Goal: Task Accomplishment & Management: Manage account settings

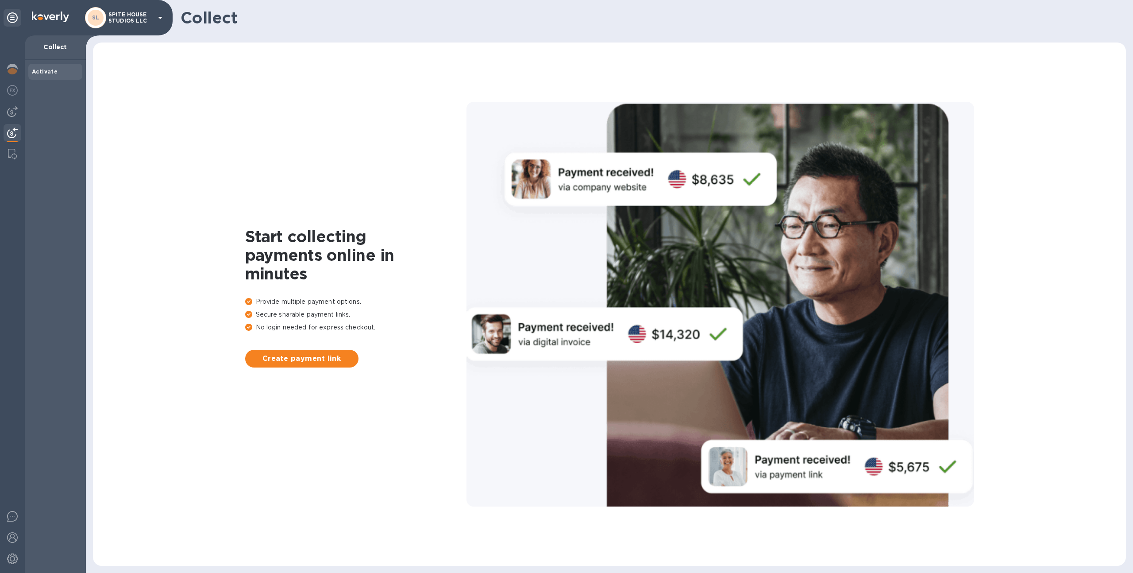
click at [113, 20] on p "SPITE HOUSE STUDIOS LLC" at bounding box center [130, 18] width 44 height 12
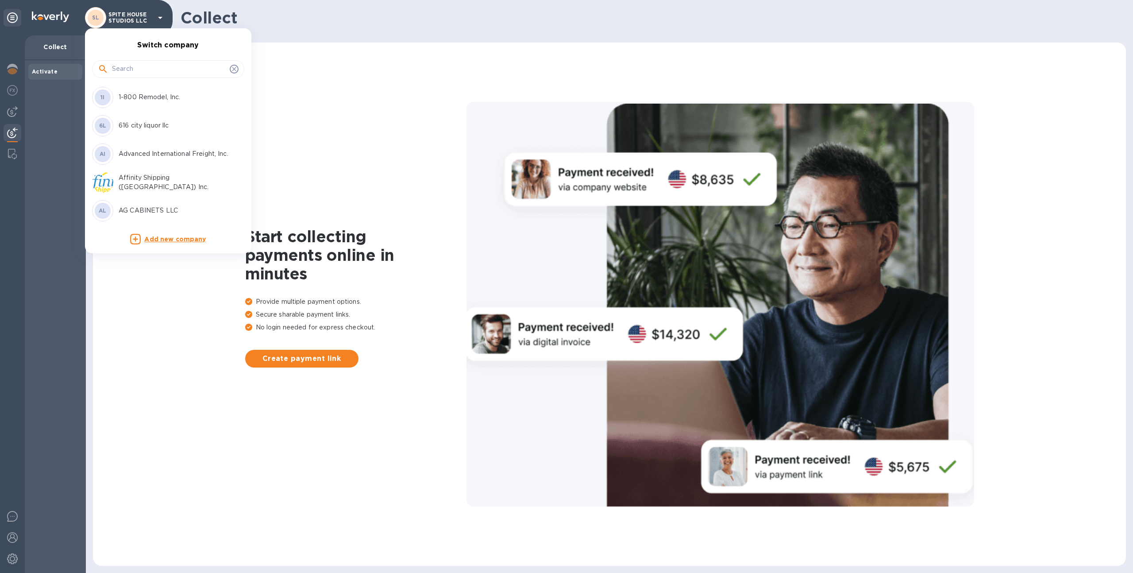
click at [123, 65] on input "text" at bounding box center [169, 68] width 114 height 13
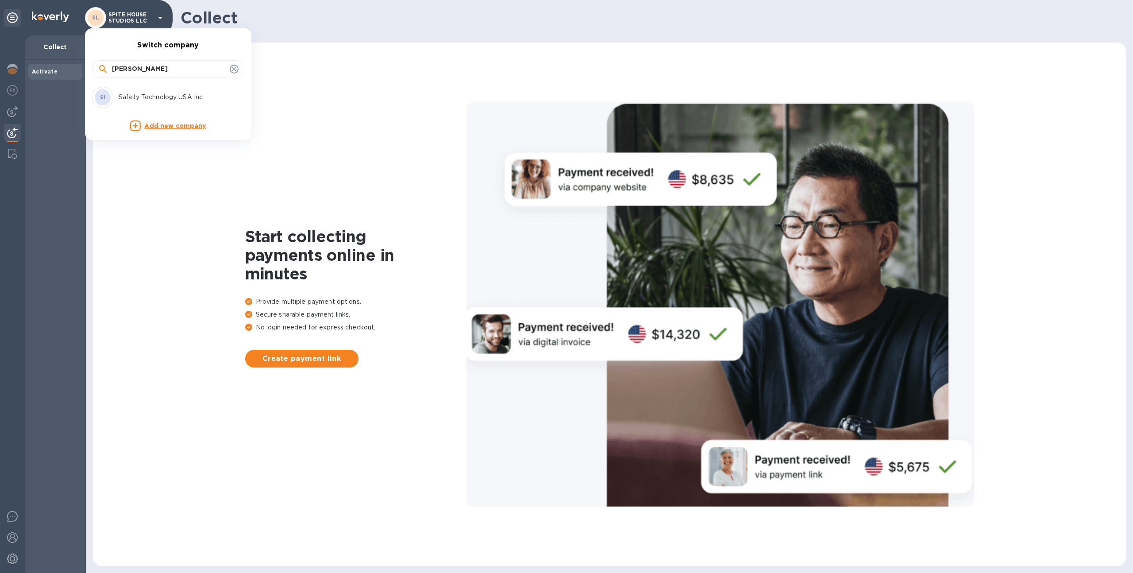
type input "safet"
click at [135, 100] on p "Safety Technology USA Inc" at bounding box center [175, 96] width 112 height 9
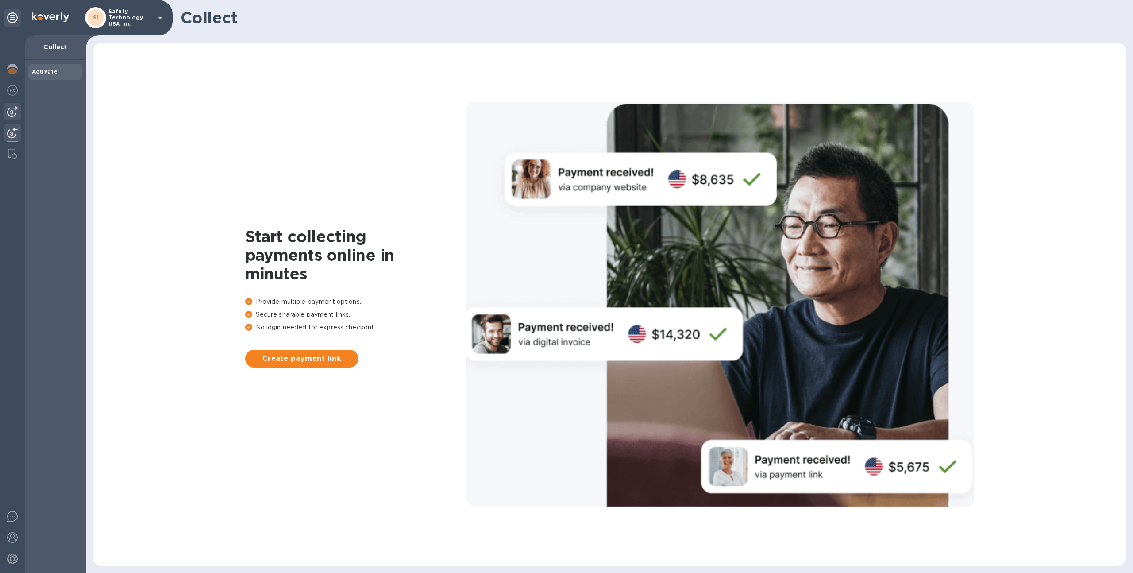
click at [11, 114] on img at bounding box center [12, 111] width 11 height 11
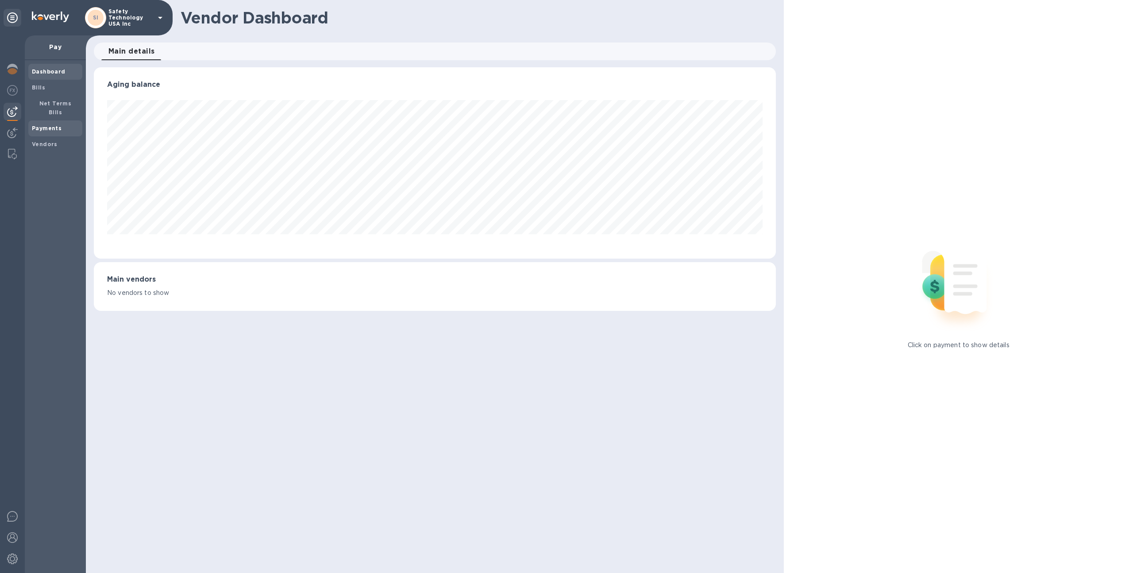
scroll to position [191, 682]
click at [57, 103] on b "Net Terms Bills" at bounding box center [55, 107] width 32 height 15
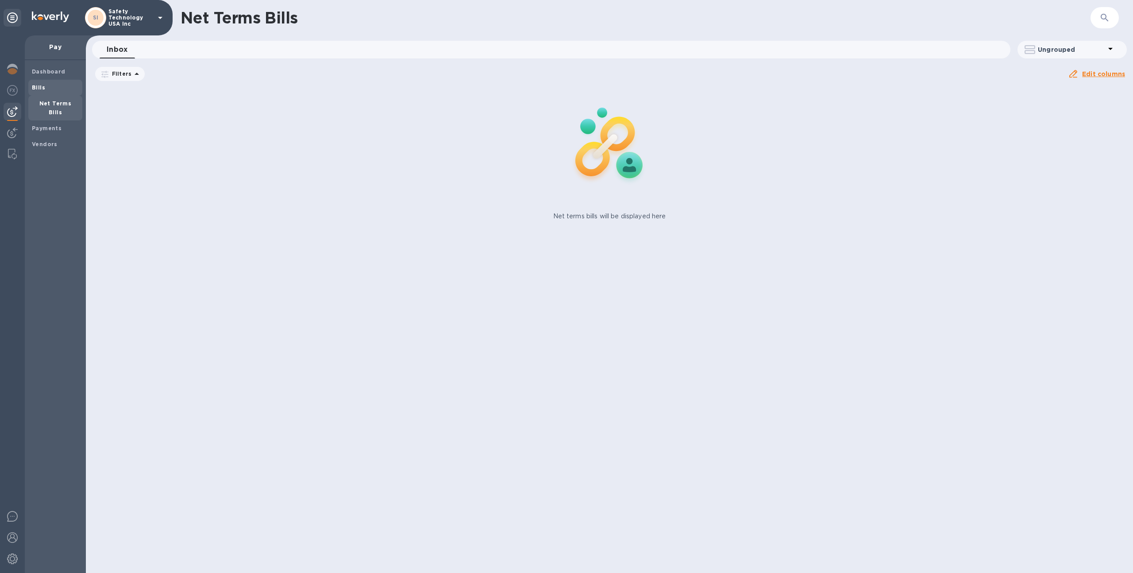
click at [54, 86] on span "Bills" at bounding box center [55, 87] width 47 height 9
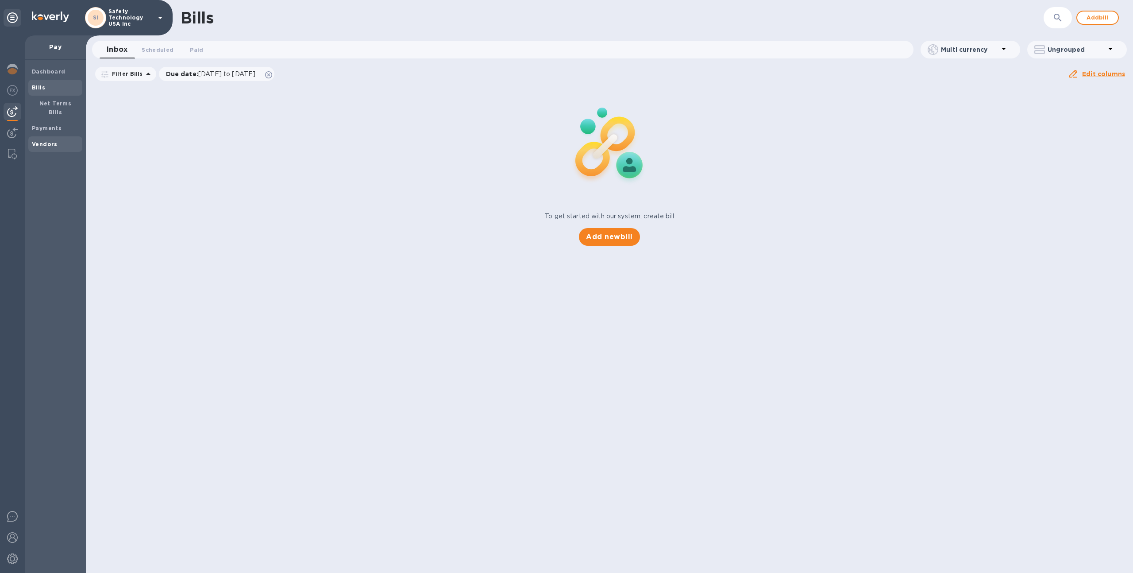
click at [52, 141] on b "Vendors" at bounding box center [45, 144] width 26 height 7
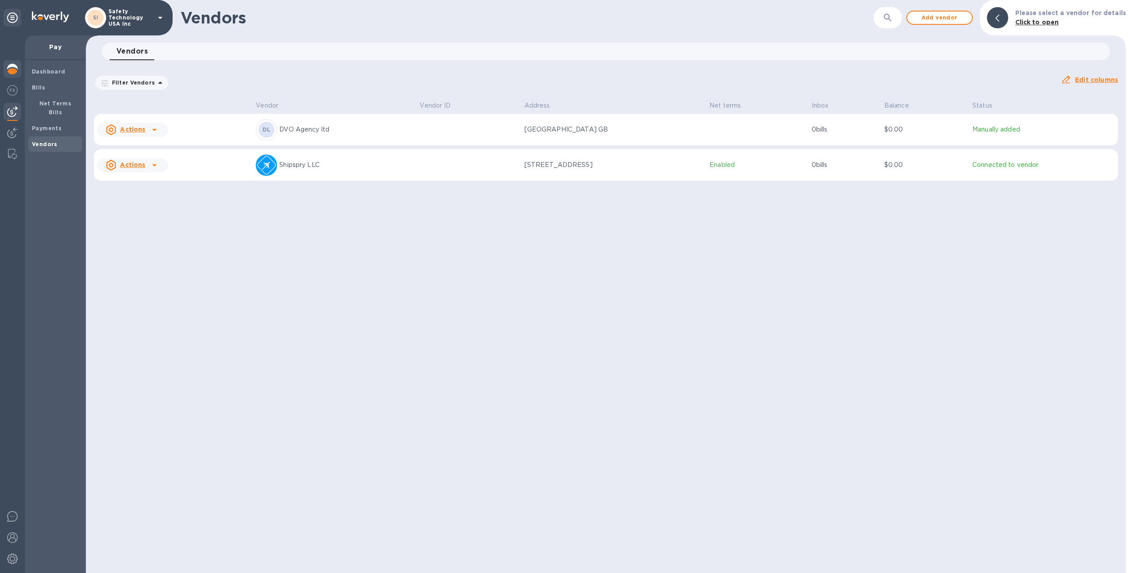
click at [12, 67] on img at bounding box center [12, 69] width 11 height 11
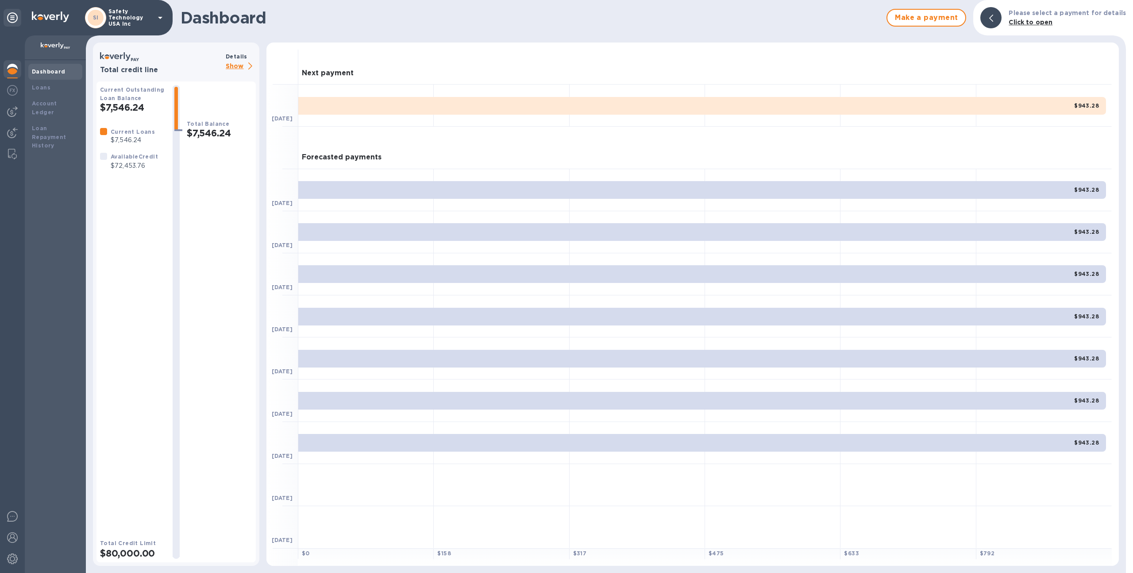
click at [238, 70] on p "Show" at bounding box center [241, 66] width 30 height 11
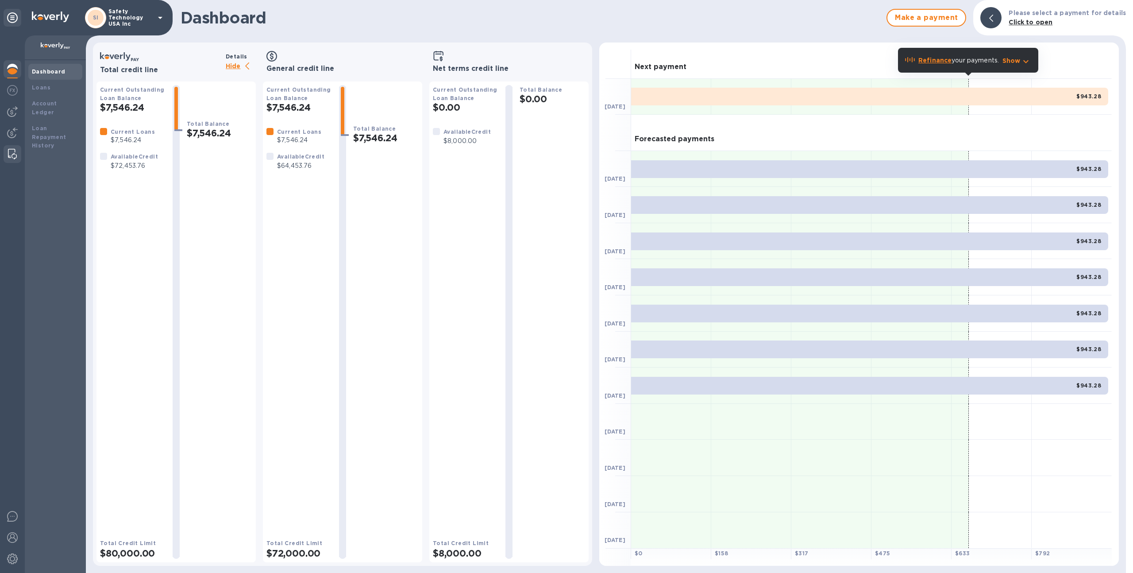
click at [10, 155] on img at bounding box center [12, 154] width 9 height 11
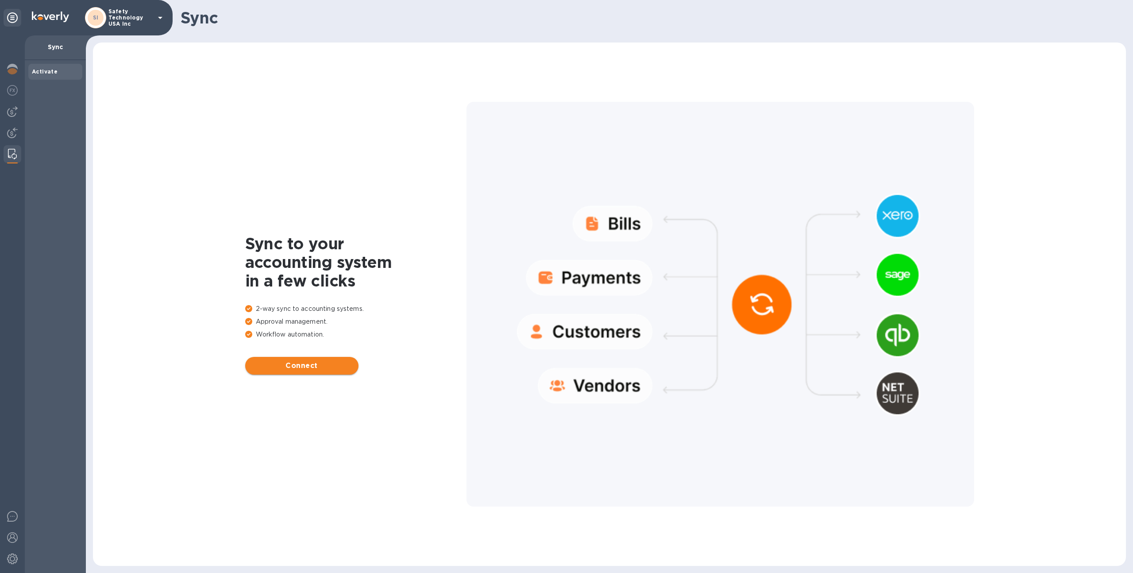
click at [301, 365] on span "Connect" at bounding box center [301, 365] width 99 height 11
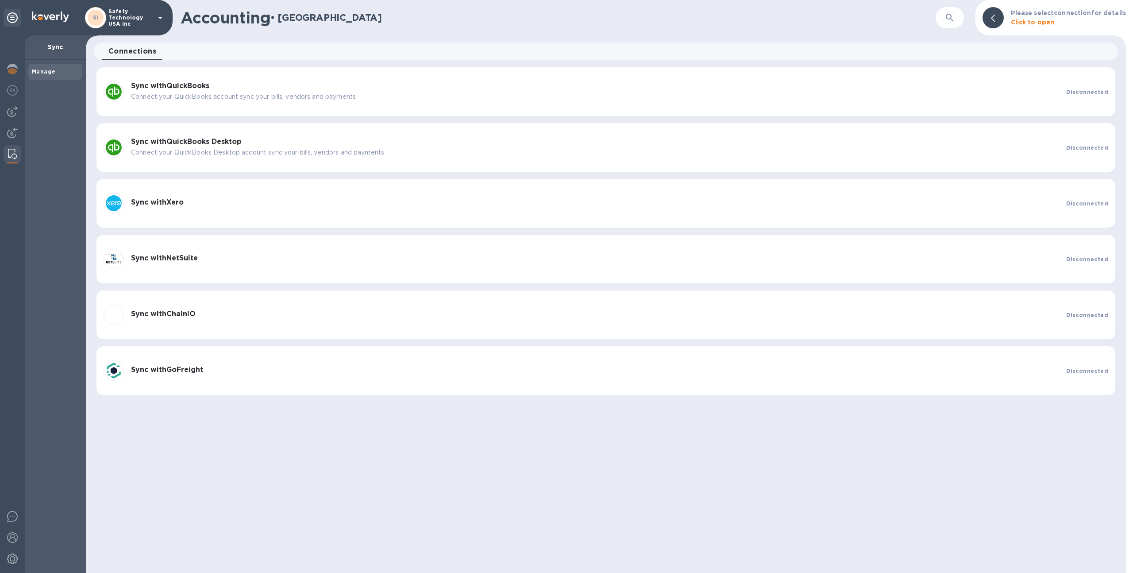
click at [142, 85] on b "Sync with QuickBooks" at bounding box center [170, 85] width 78 height 8
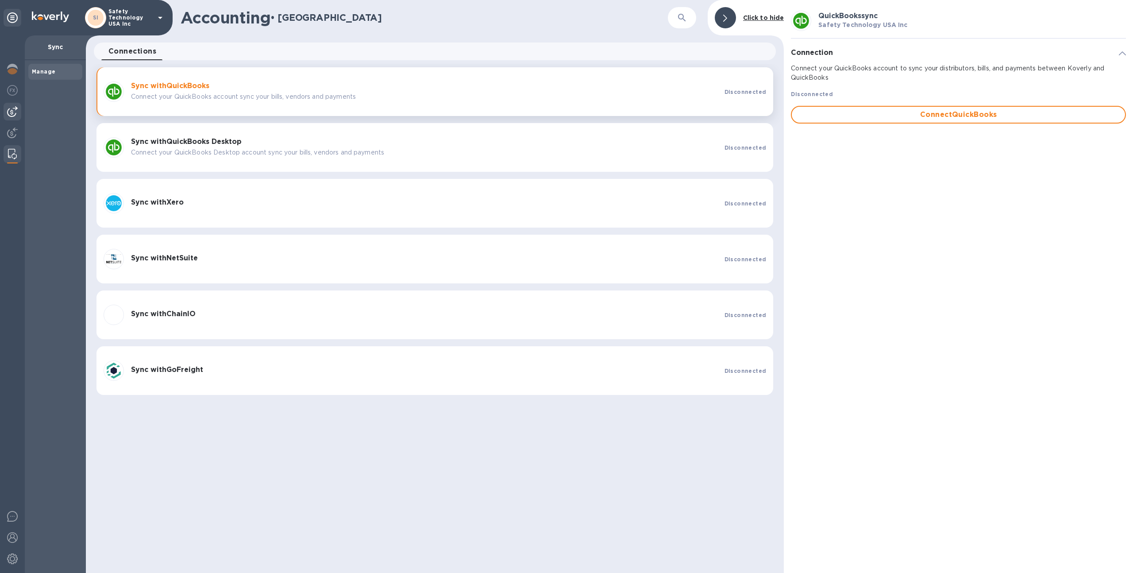
click at [18, 112] on div at bounding box center [13, 112] width 18 height 18
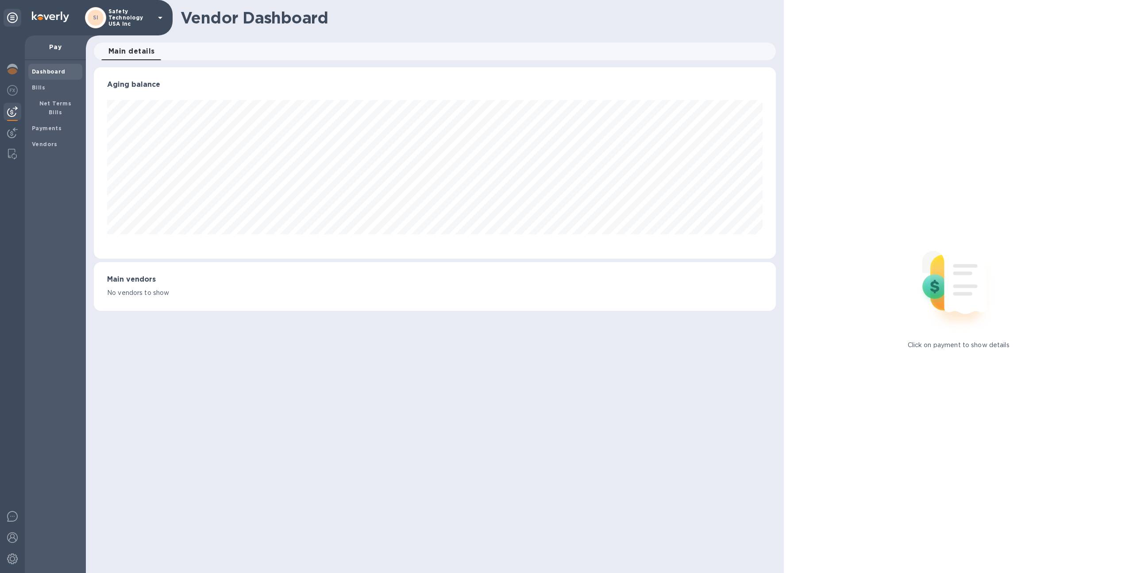
scroll to position [191, 682]
click at [54, 141] on b "Vendors" at bounding box center [45, 144] width 26 height 7
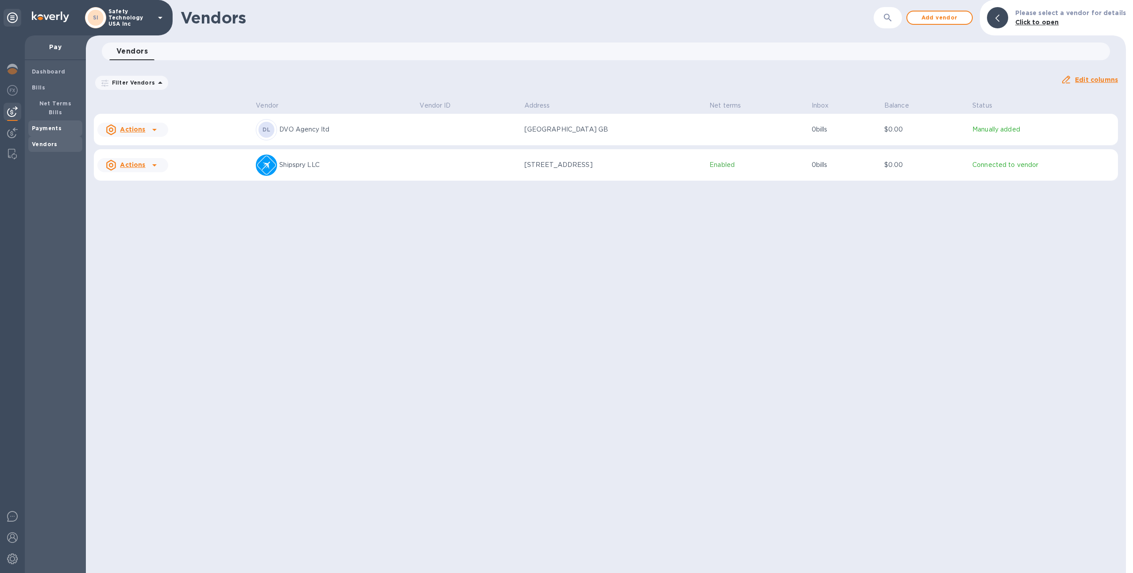
click at [54, 125] on b "Payments" at bounding box center [47, 128] width 30 height 7
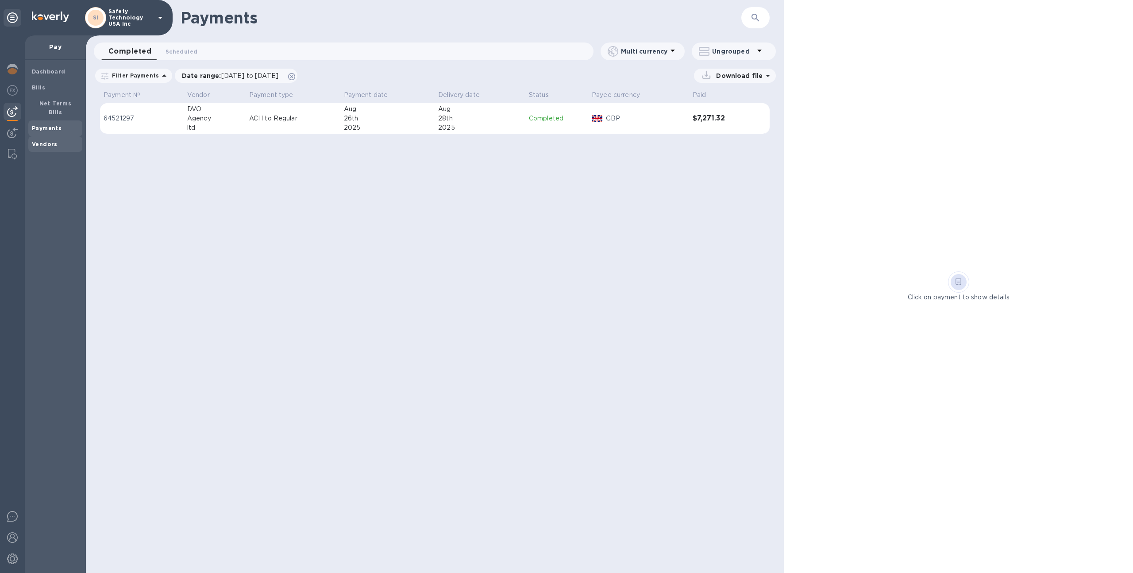
click at [56, 140] on span "Vendors" at bounding box center [55, 144] width 47 height 9
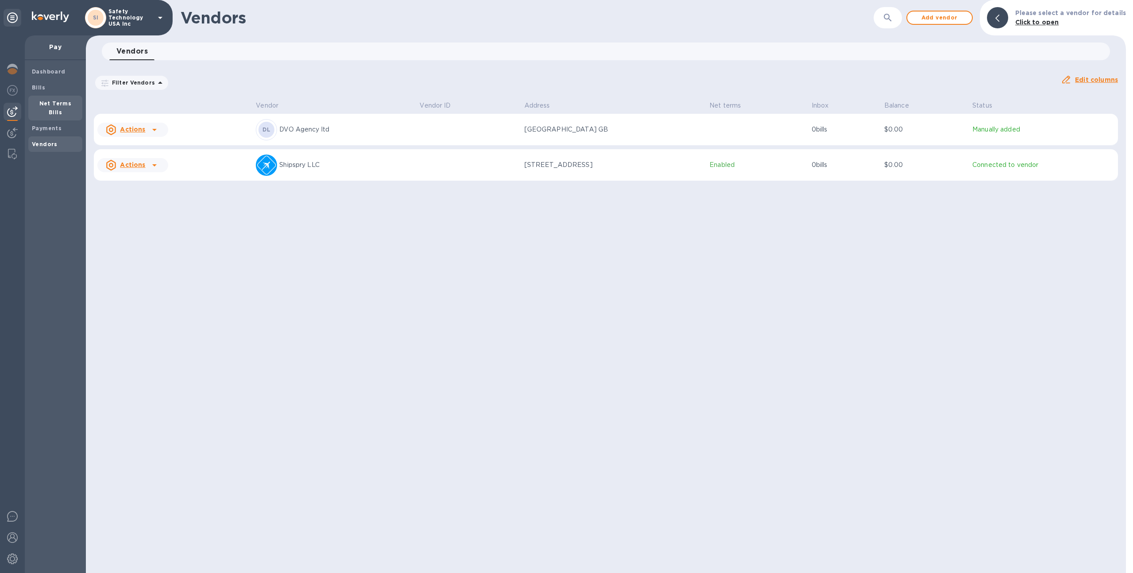
click at [65, 101] on b "Net Terms Bills" at bounding box center [55, 107] width 32 height 15
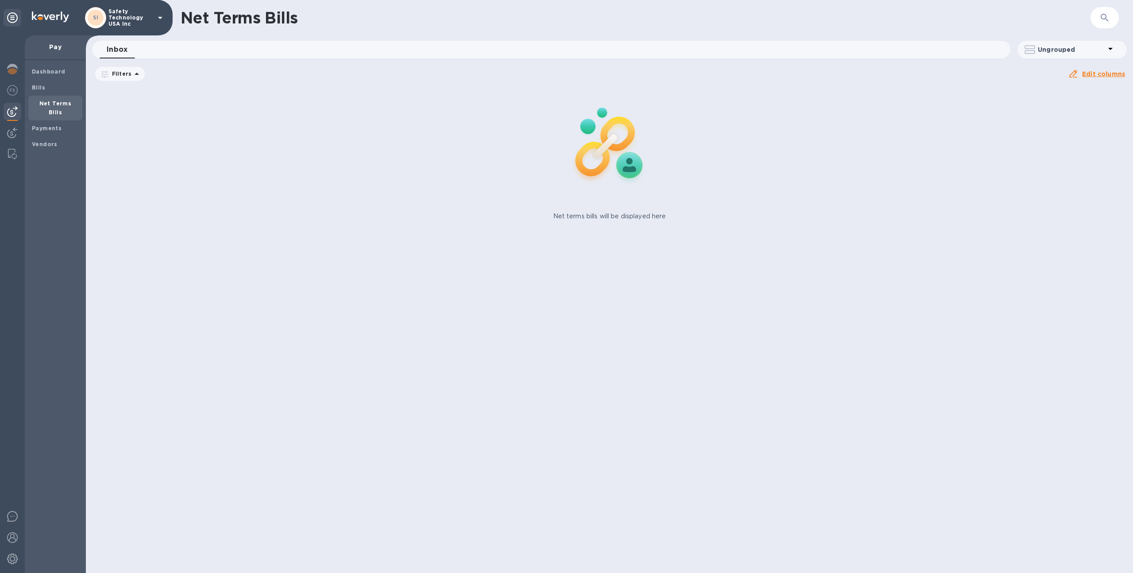
click at [65, 101] on b "Net Terms Bills" at bounding box center [55, 107] width 32 height 15
click at [112, 1] on div "SI Safety Technology USA Inc" at bounding box center [86, 17] width 173 height 35
click at [109, 16] on p "Safety Technology USA Inc" at bounding box center [130, 17] width 44 height 19
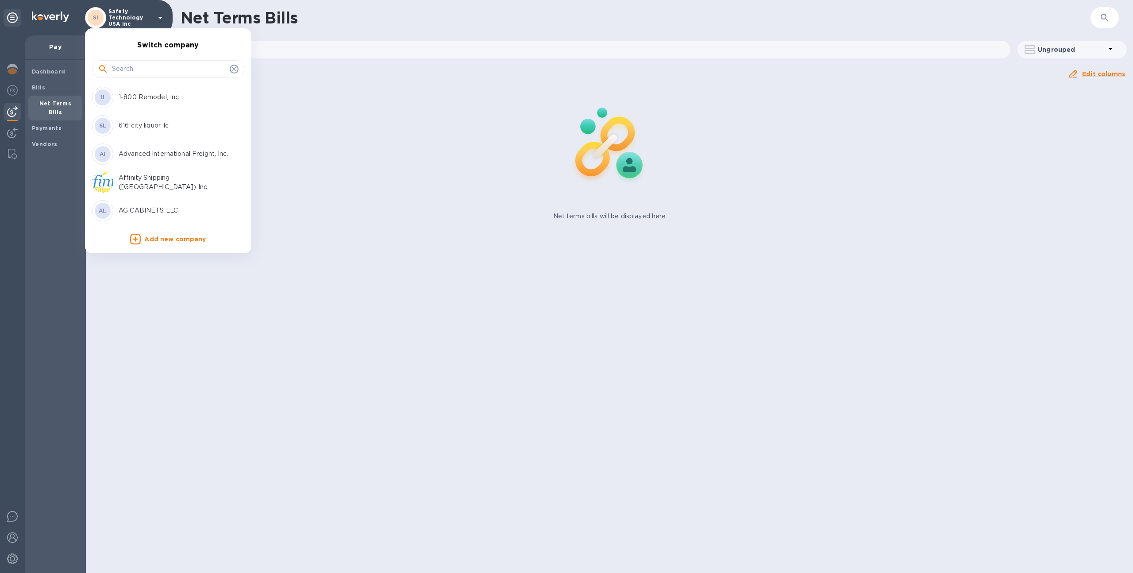
click at [127, 70] on input "text" at bounding box center [169, 68] width 114 height 13
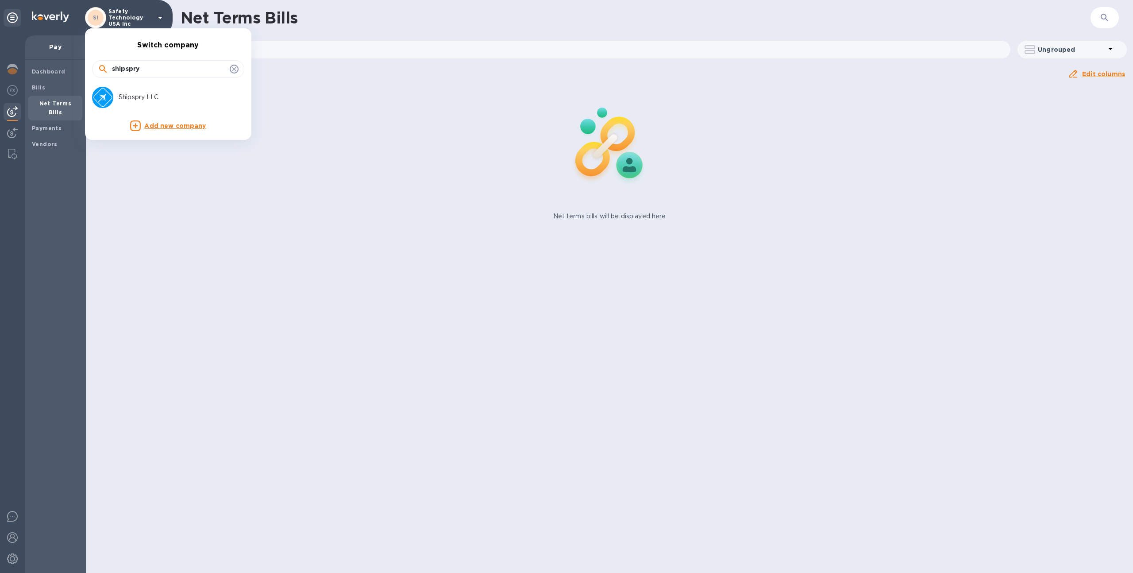
type input "shipspry"
click at [127, 95] on p "Shipspry LLC" at bounding box center [175, 96] width 112 height 9
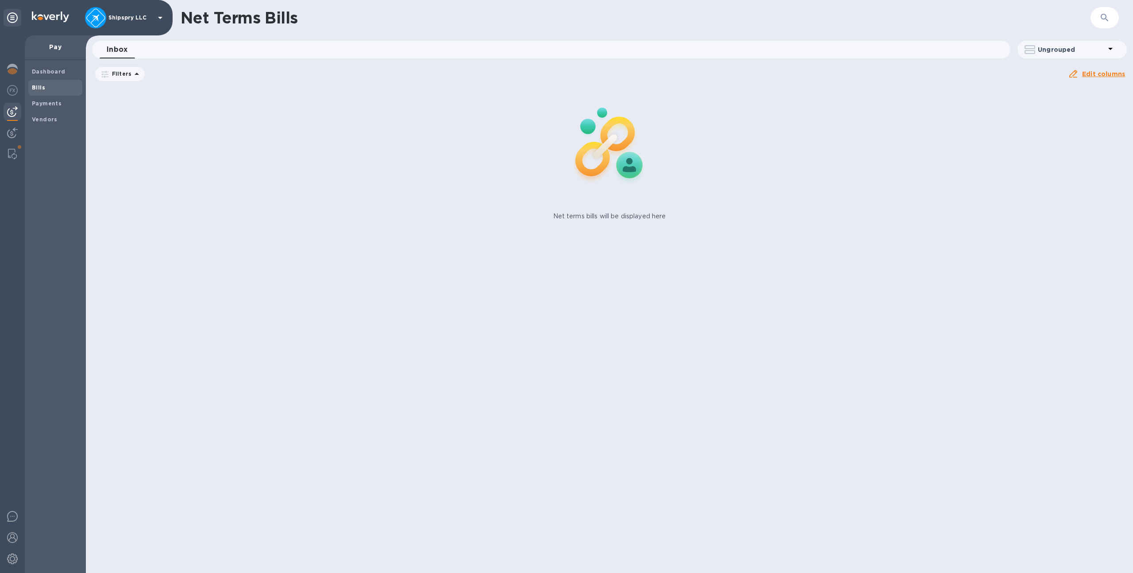
click at [66, 82] on div "Bills" at bounding box center [55, 88] width 54 height 16
click at [12, 129] on img at bounding box center [12, 132] width 11 height 11
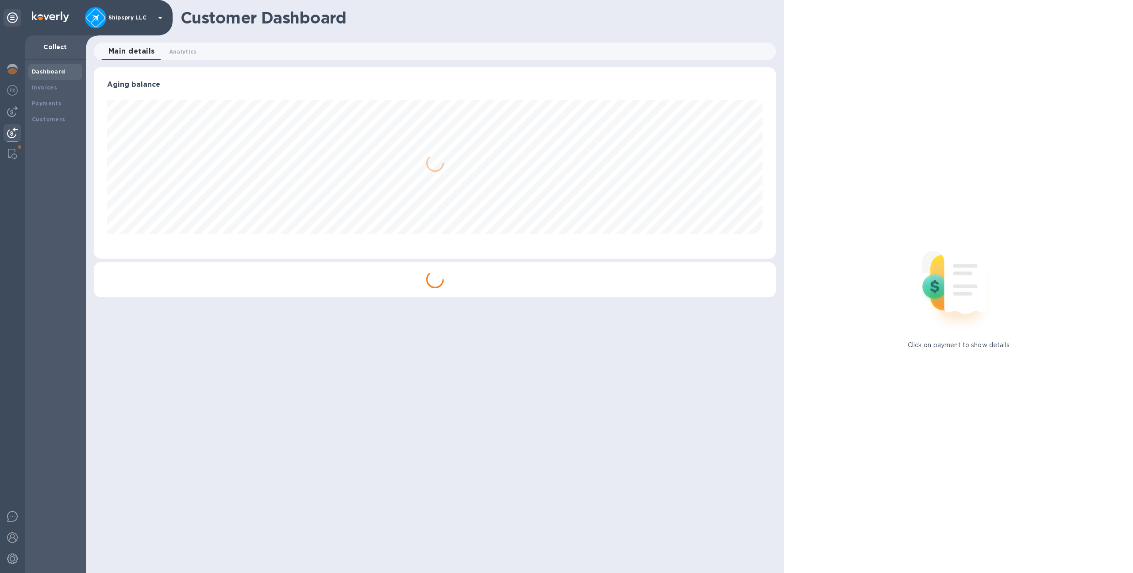
scroll to position [191, 682]
click at [54, 89] on b "Invoices" at bounding box center [44, 87] width 25 height 7
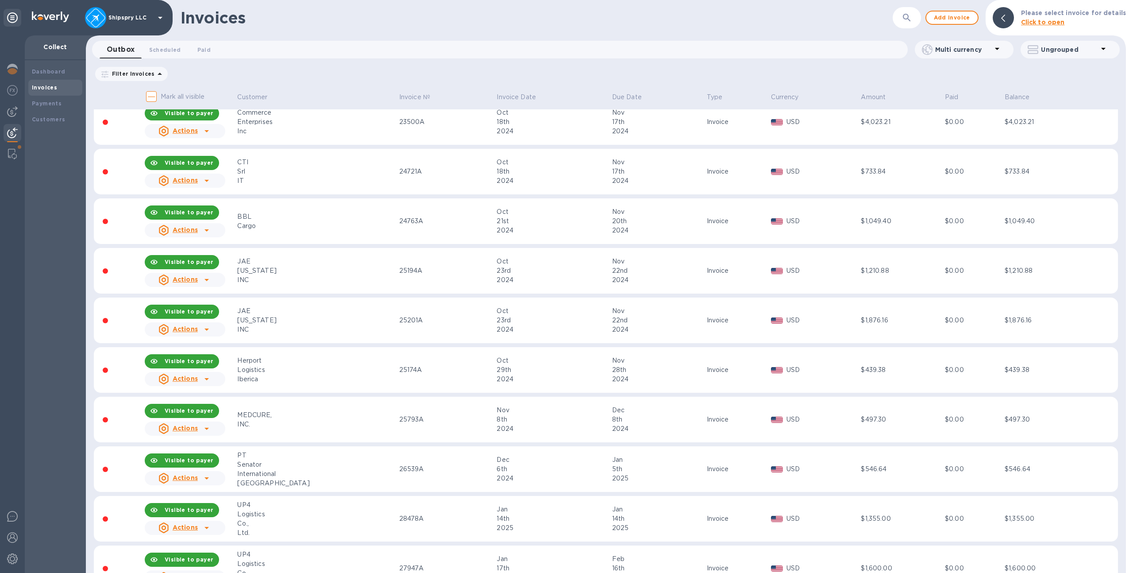
scroll to position [4594, 0]
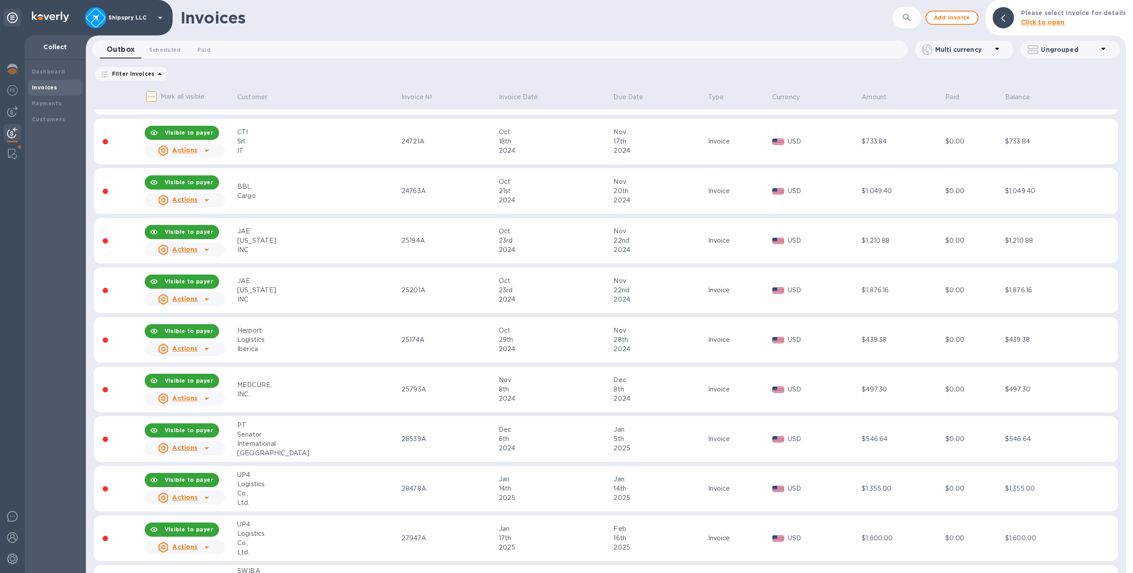
click at [910, 16] on icon "button" at bounding box center [906, 17] width 11 height 11
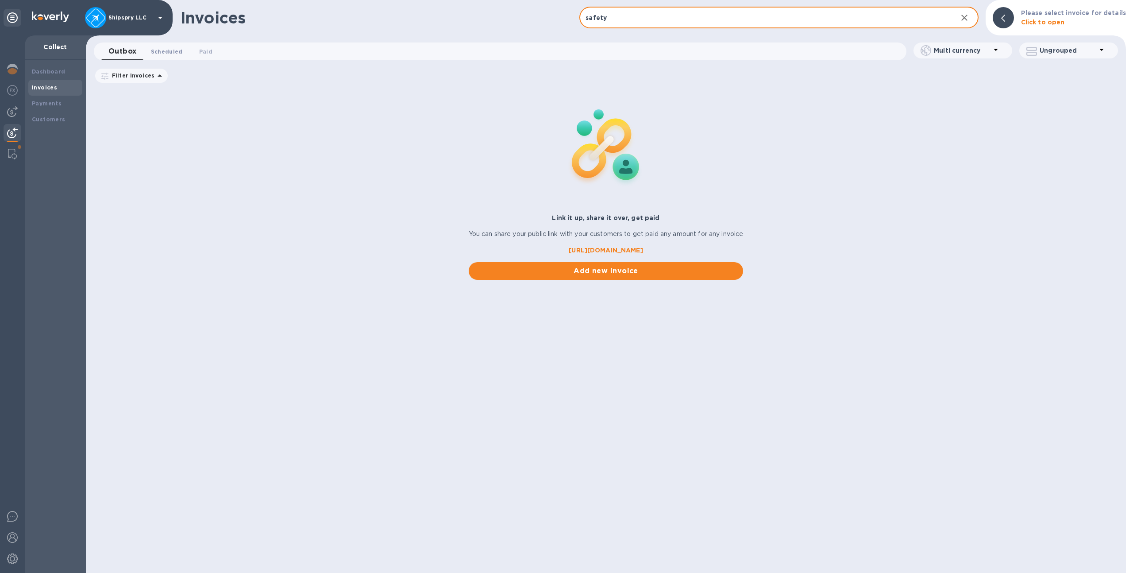
type input "safety"
click at [165, 50] on span "Scheduled 0" at bounding box center [167, 51] width 32 height 9
click at [206, 50] on span "Paid 0" at bounding box center [207, 51] width 13 height 9
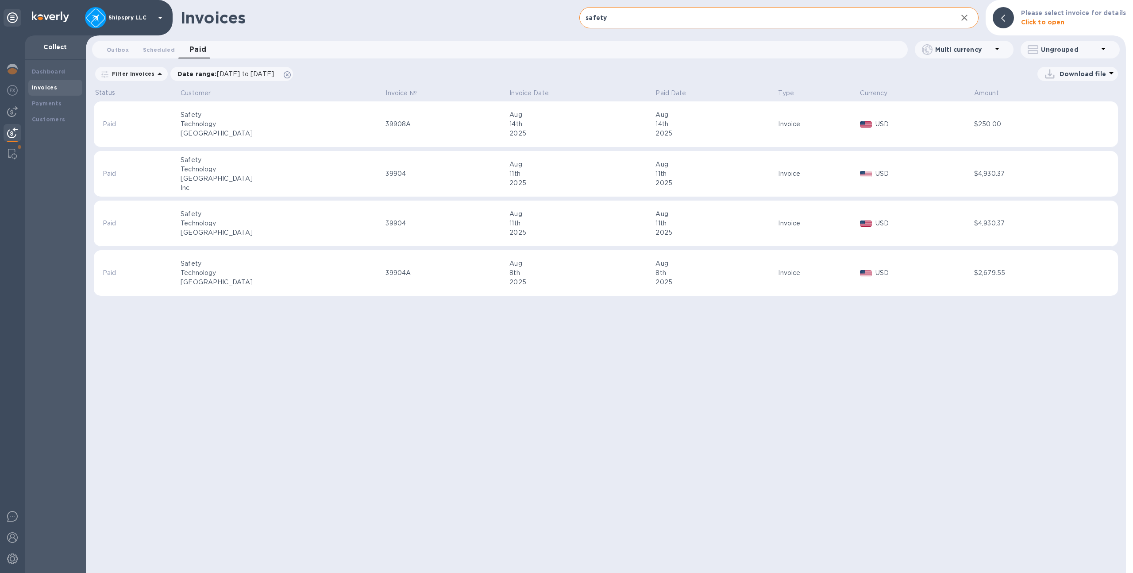
click at [970, 20] on icon "button" at bounding box center [964, 17] width 11 height 11
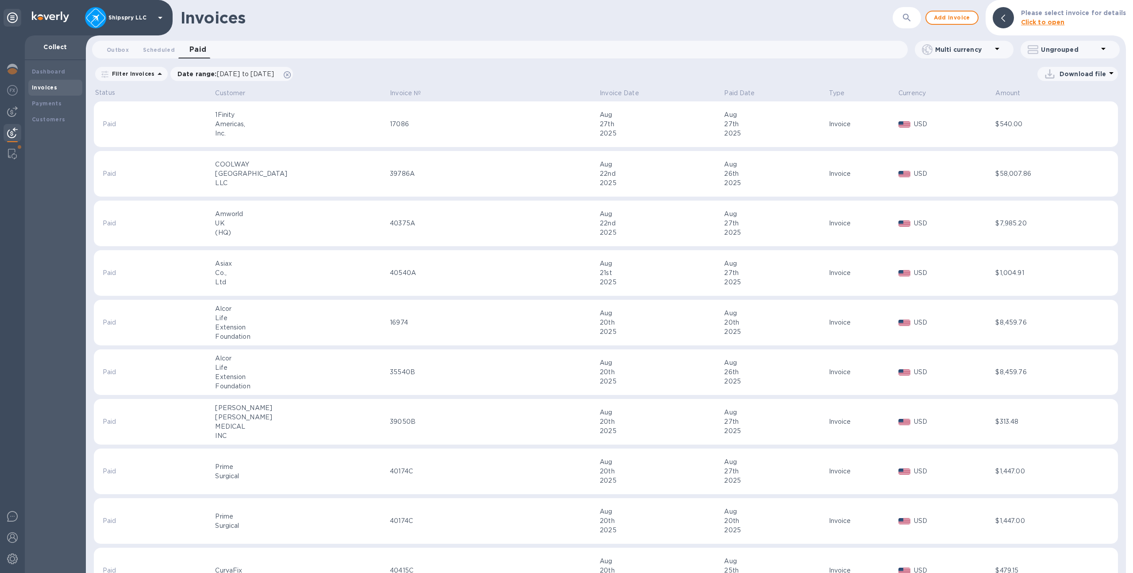
click at [125, 16] on p "Shipspry LLC" at bounding box center [130, 18] width 44 height 6
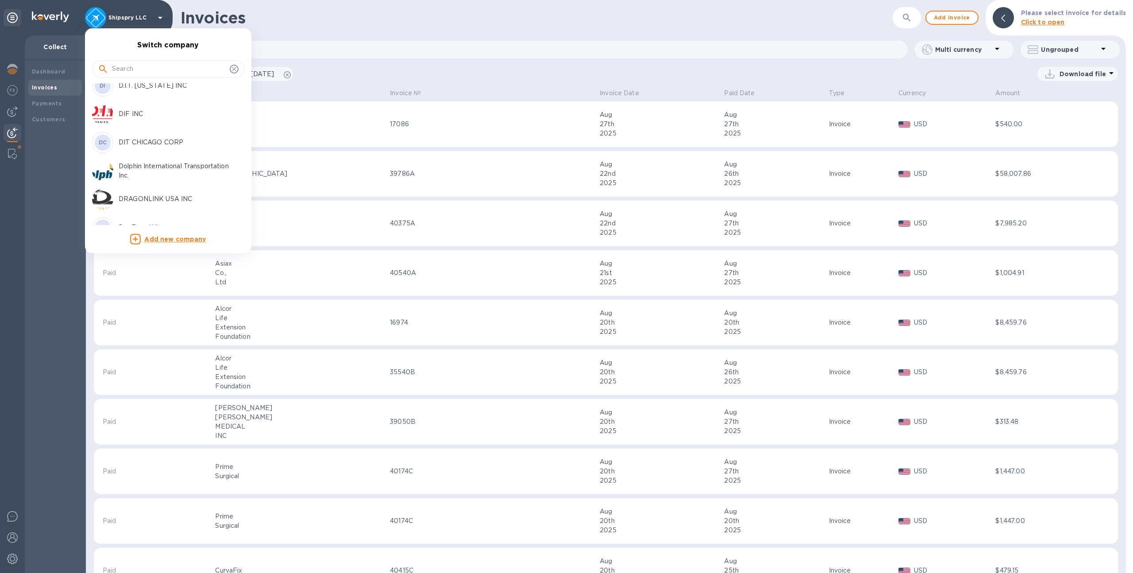
scroll to position [656, 0]
click at [146, 67] on input "text" at bounding box center [169, 68] width 114 height 13
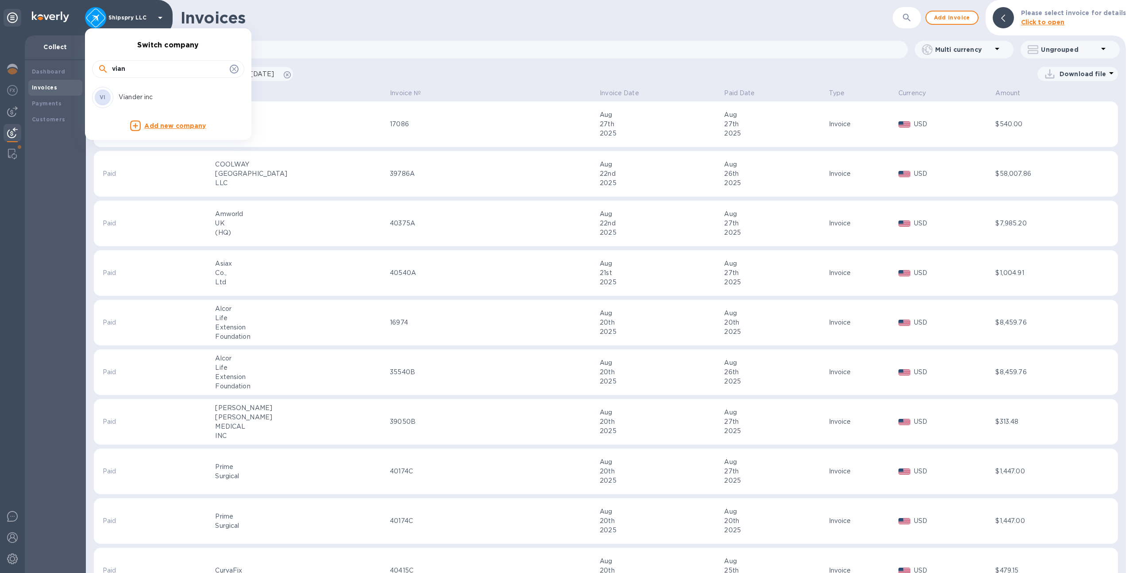
scroll to position [0, 0]
type input "vian"
click at [138, 87] on div "VI Viander inc" at bounding box center [161, 97] width 138 height 21
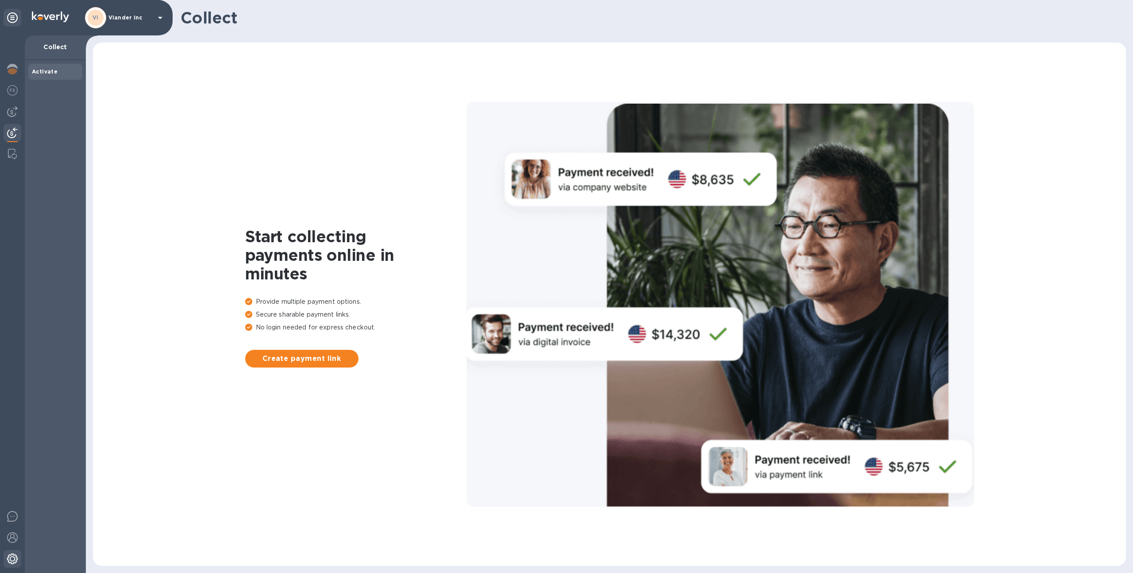
click at [7, 557] on img at bounding box center [12, 558] width 11 height 11
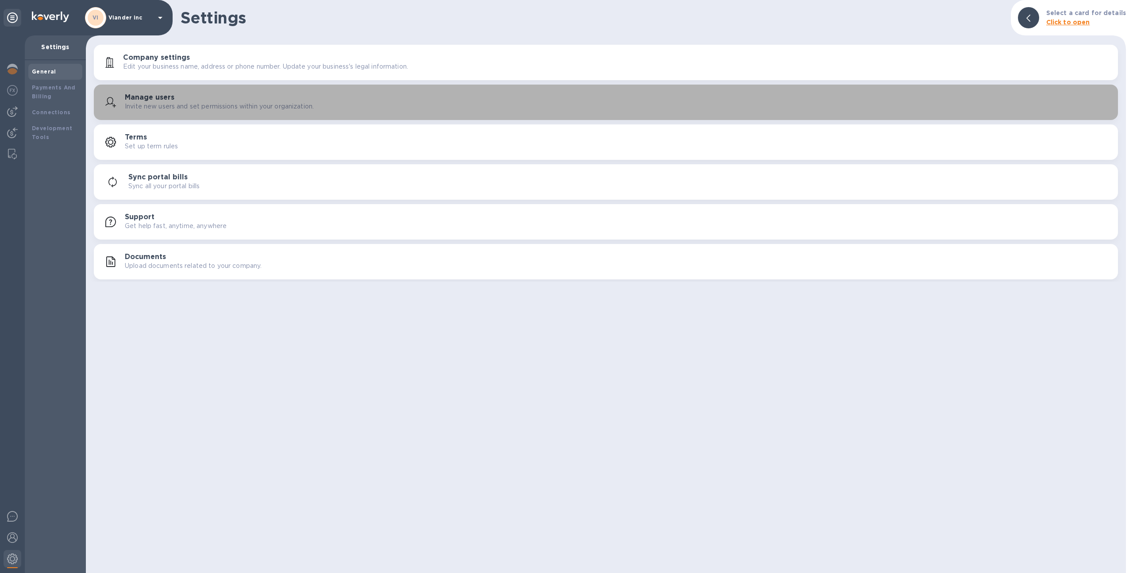
click at [115, 107] on icon "button" at bounding box center [110, 102] width 11 height 11
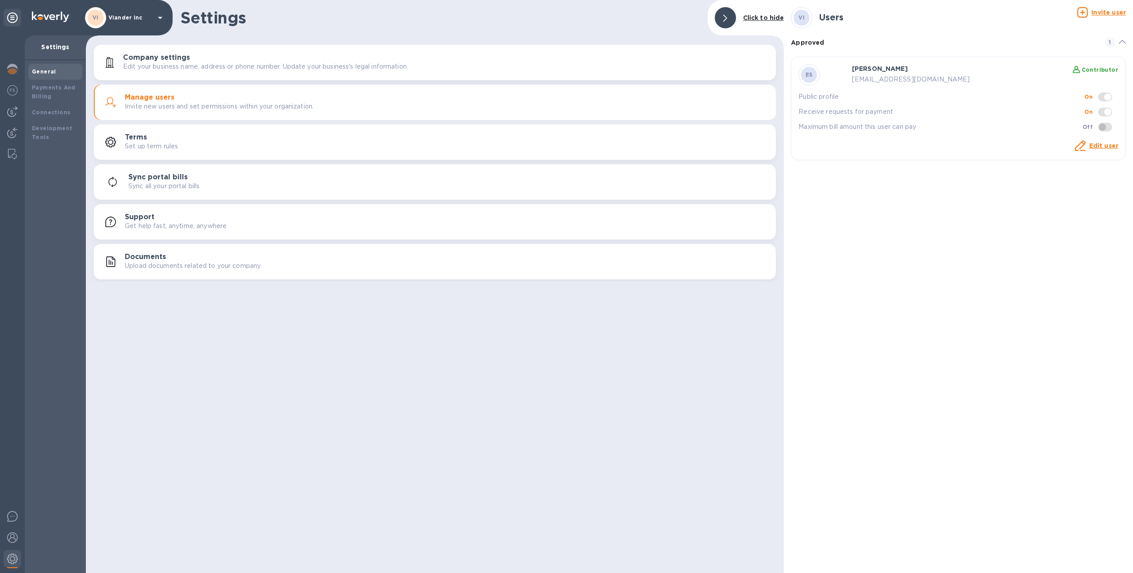
click at [1092, 143] on link "Edit user" at bounding box center [1103, 145] width 29 height 7
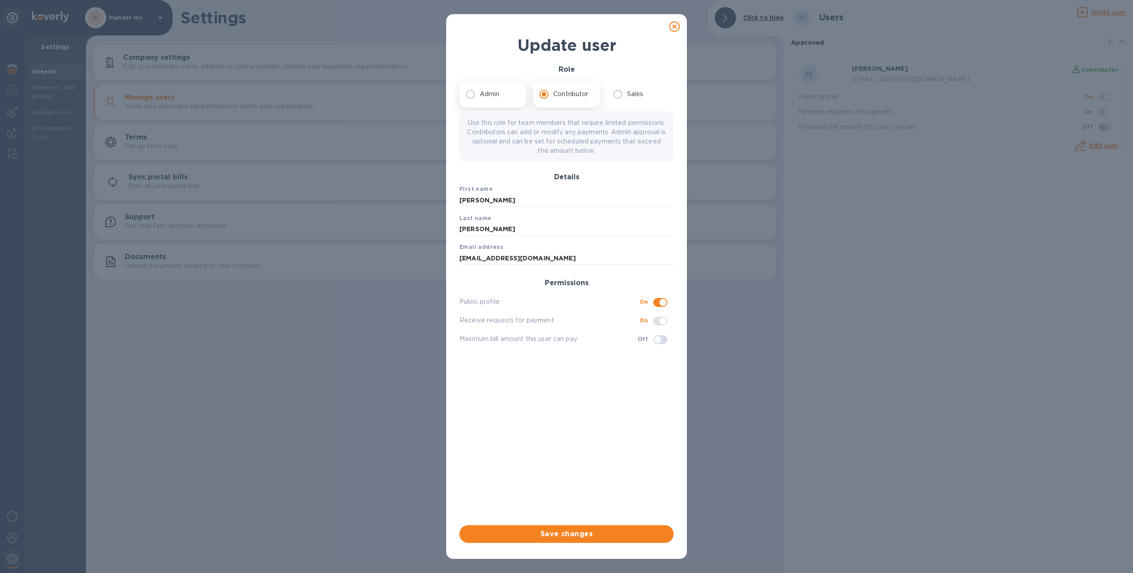
click at [478, 97] on input "Admin" at bounding box center [470, 94] width 19 height 19
radio input "true"
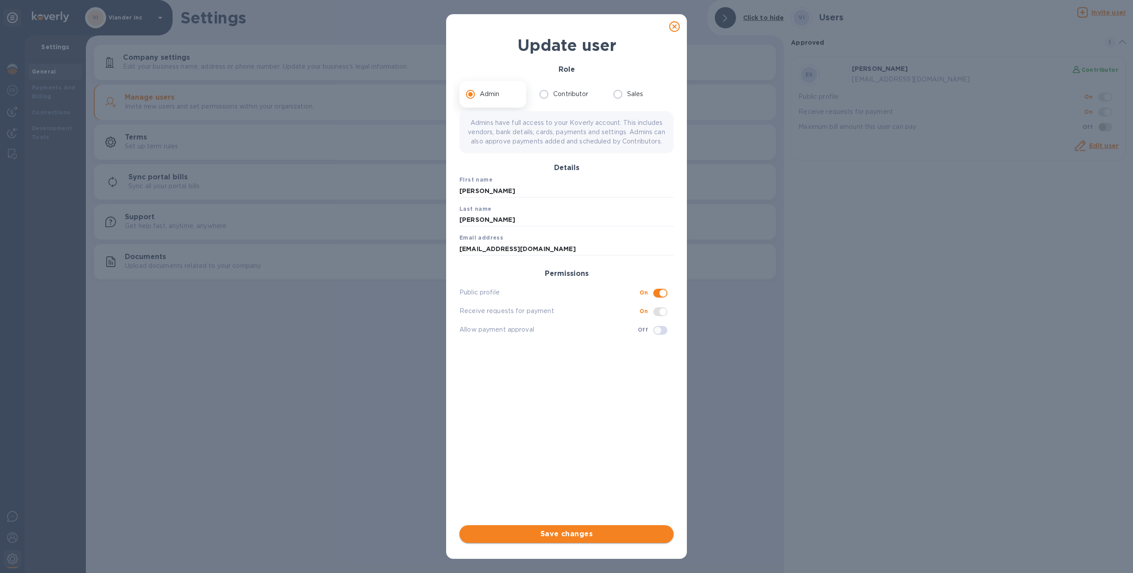
click at [559, 527] on button "Save changes" at bounding box center [566, 534] width 214 height 18
click at [673, 27] on icon at bounding box center [674, 26] width 11 height 11
checkbox input "false"
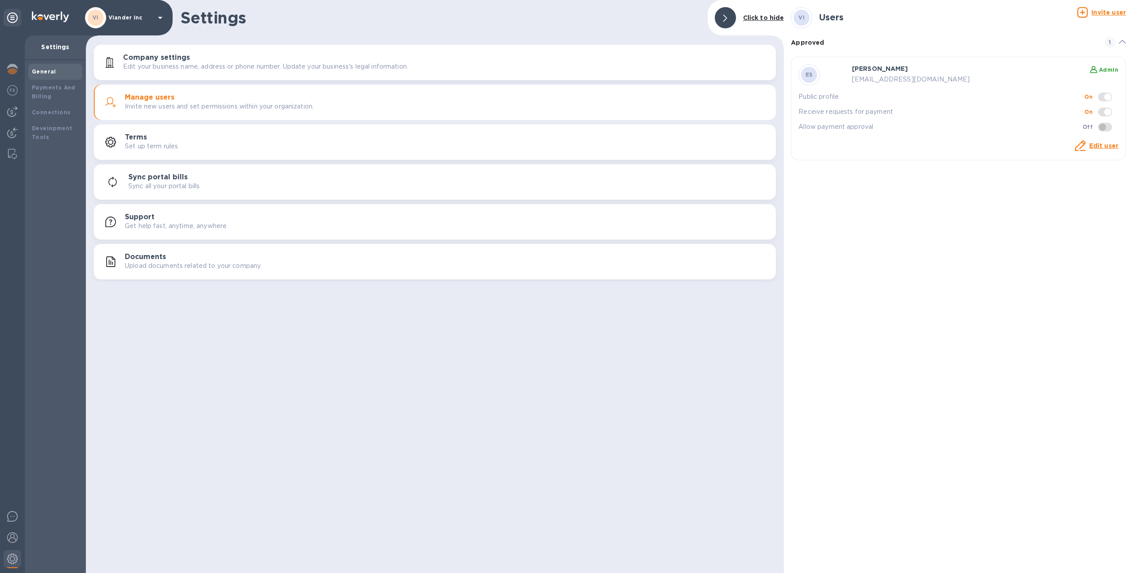
click at [134, 20] on p "Viander inc" at bounding box center [130, 18] width 44 height 6
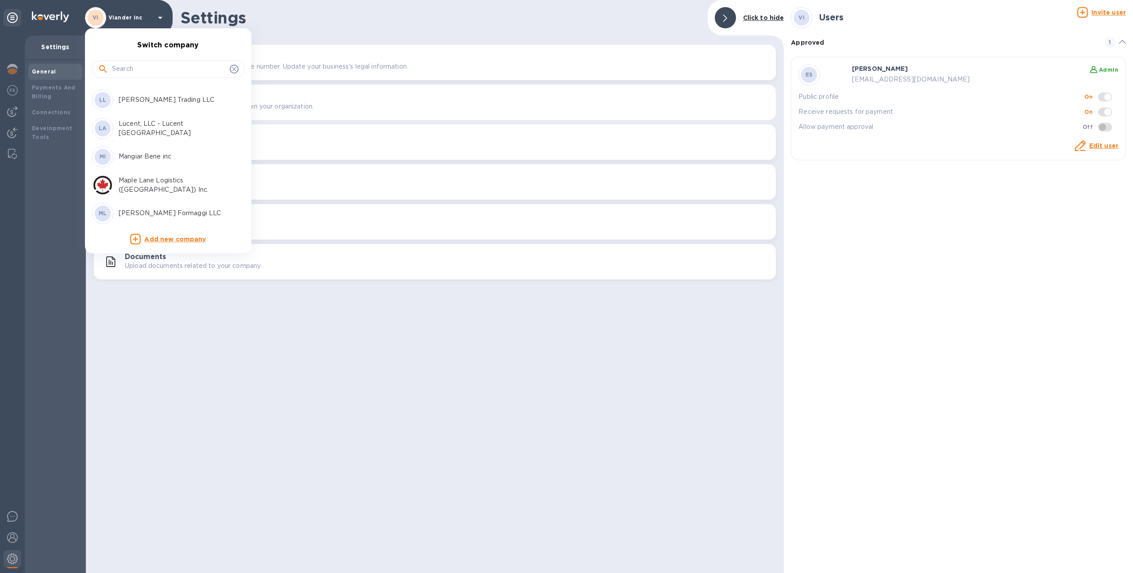
scroll to position [2193, 0]
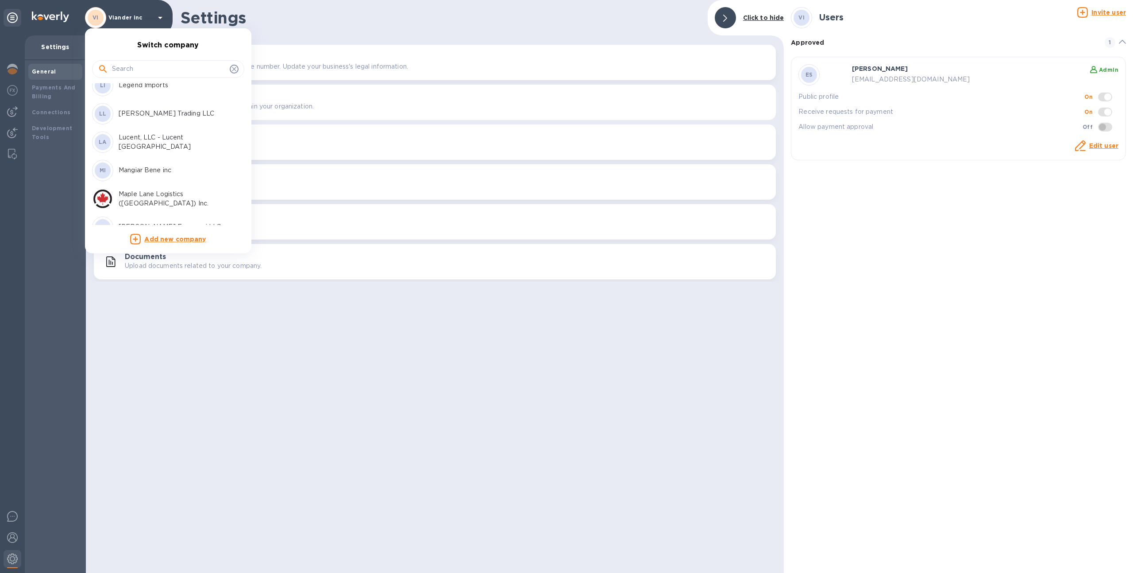
click at [141, 160] on div "MI Mangiar Bene inc" at bounding box center [161, 170] width 138 height 21
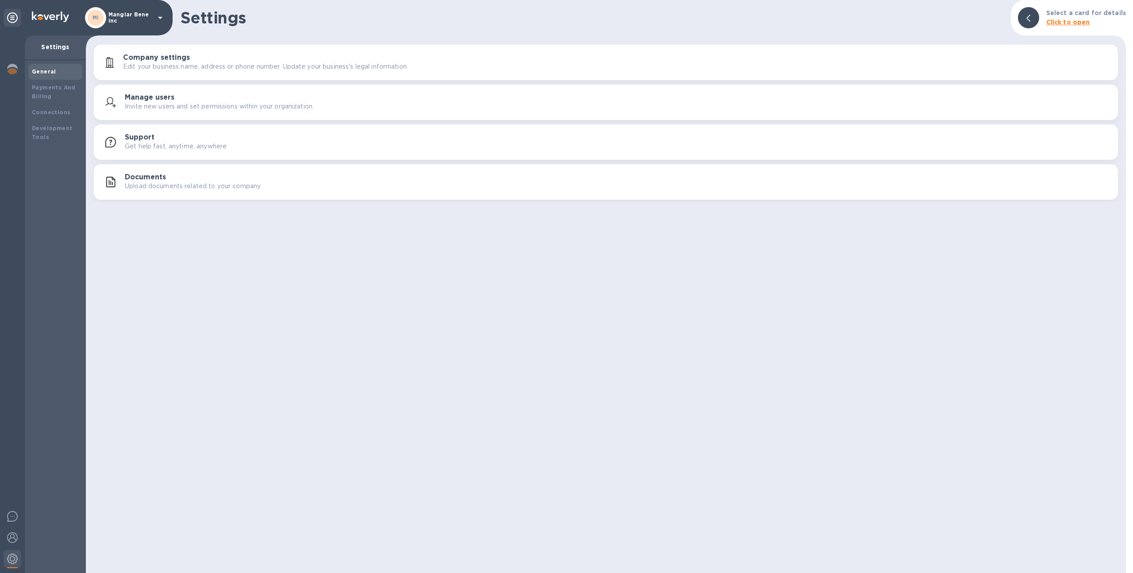
click at [151, 96] on h3 "Manage users" at bounding box center [150, 97] width 50 height 8
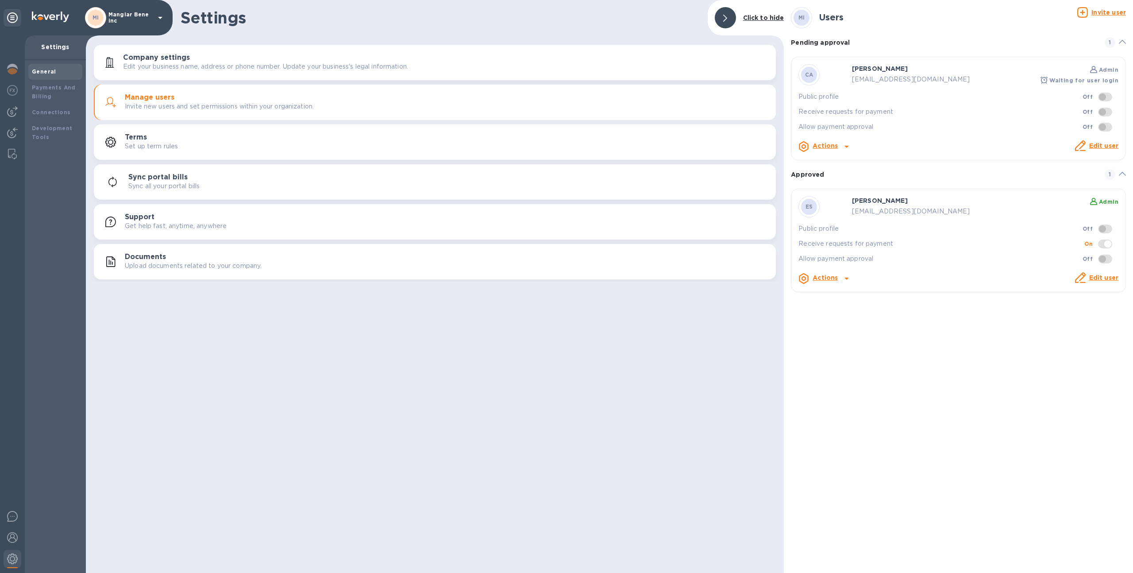
drag, startPoint x: 942, startPoint y: 78, endPoint x: 858, endPoint y: 69, distance: 84.6
click at [858, 69] on div "[PERSON_NAME] Admin [EMAIL_ADDRESS][DOMAIN_NAME] Waiting for user login" at bounding box center [985, 74] width 266 height 21
click at [1107, 146] on link "Edit user" at bounding box center [1103, 145] width 29 height 7
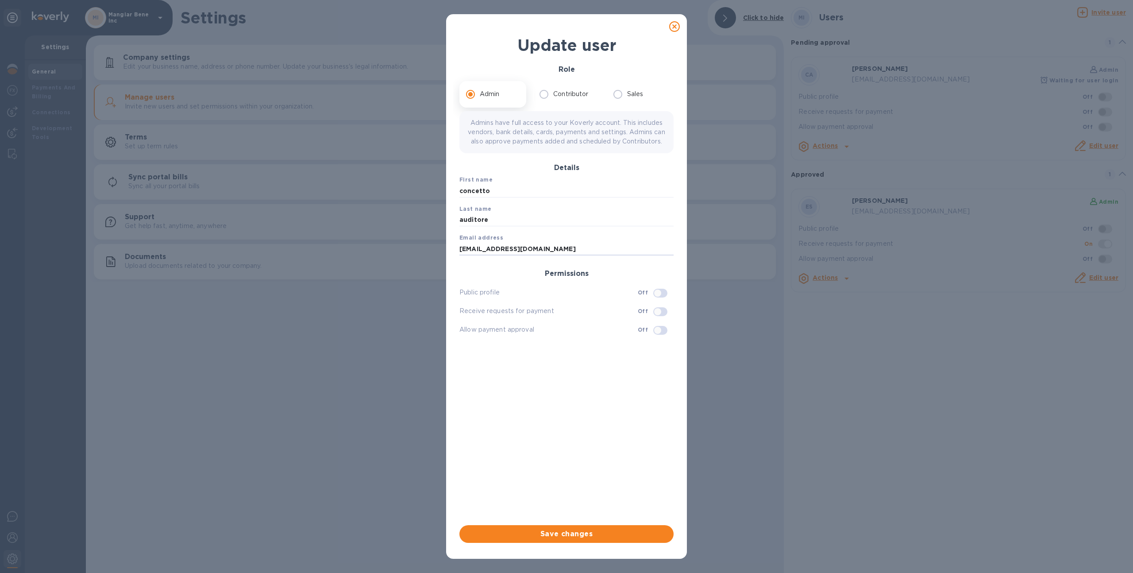
drag, startPoint x: 579, startPoint y: 264, endPoint x: 444, endPoint y: 258, distance: 135.1
click at [444, 258] on div "Update user Role Admin Contributor Sales Admins have full access to your Koverl…" at bounding box center [566, 286] width 1133 height 573
click at [677, 25] on icon at bounding box center [674, 26] width 11 height 11
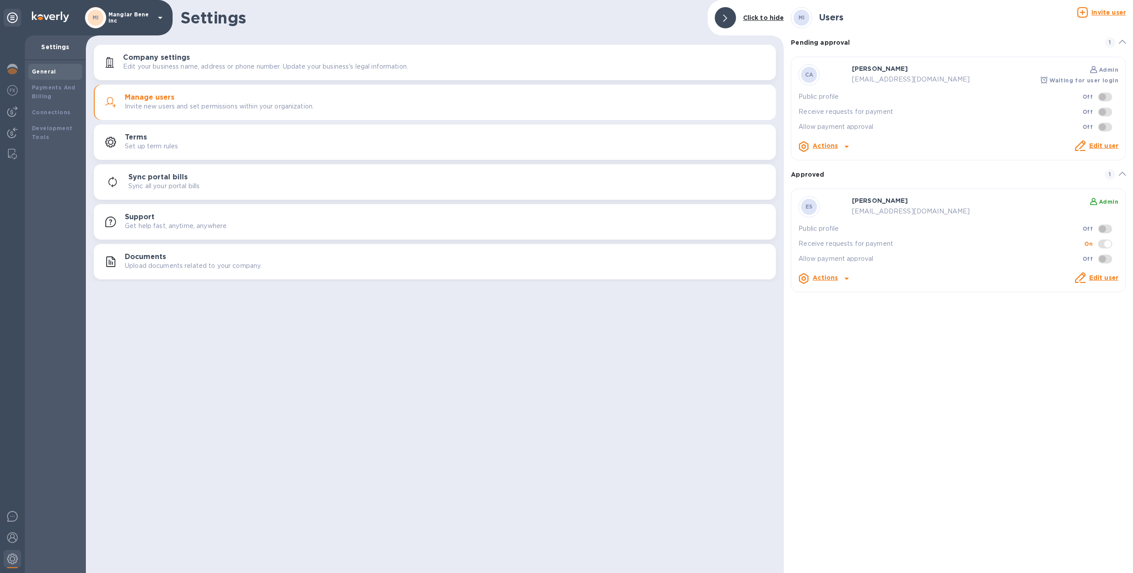
click at [130, 31] on div "MI Mangiar Bene inc" at bounding box center [86, 17] width 173 height 35
click at [127, 20] on p "Mangiar Bene inc" at bounding box center [130, 18] width 44 height 12
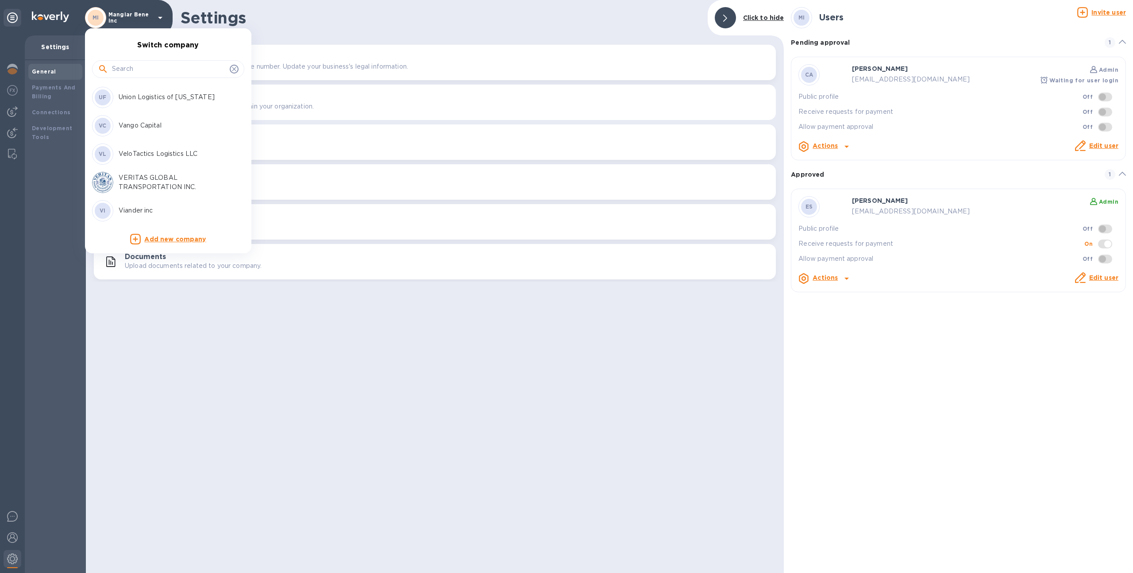
scroll to position [3710, 0]
click at [140, 209] on p "Viander inc" at bounding box center [175, 209] width 112 height 9
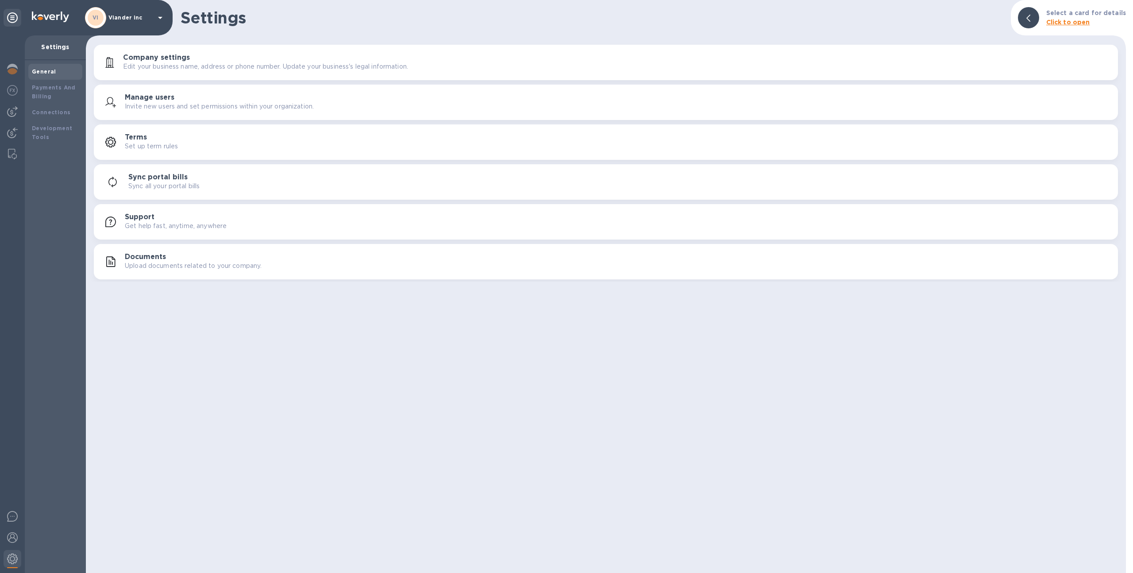
click at [321, 94] on div "Manage users Invite new users and set permissions within your organization." at bounding box center [618, 102] width 986 height 18
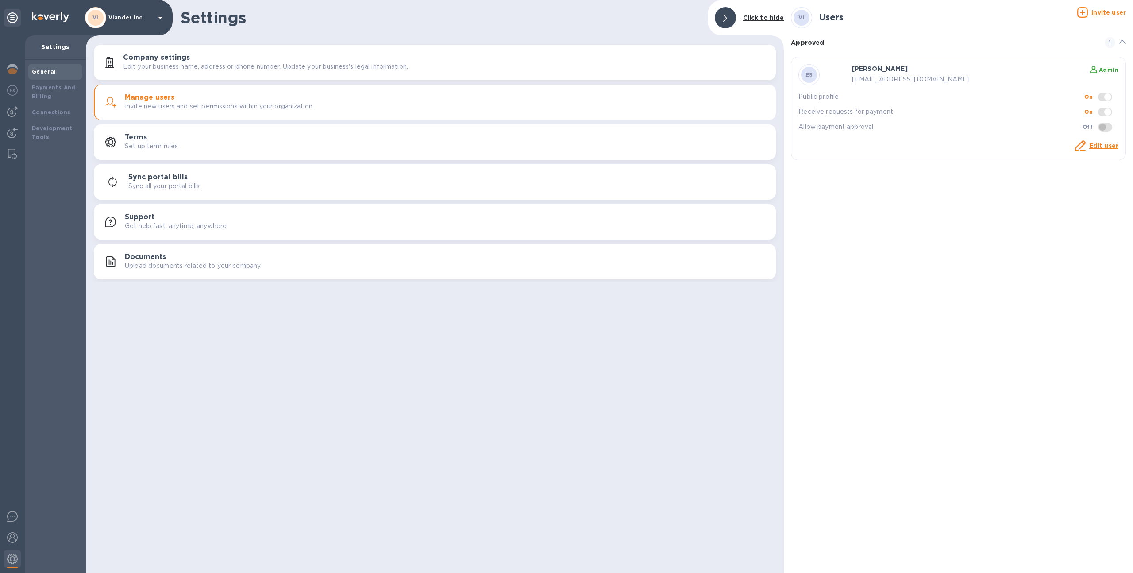
click at [1099, 14] on u "Invite user" at bounding box center [1108, 12] width 35 height 7
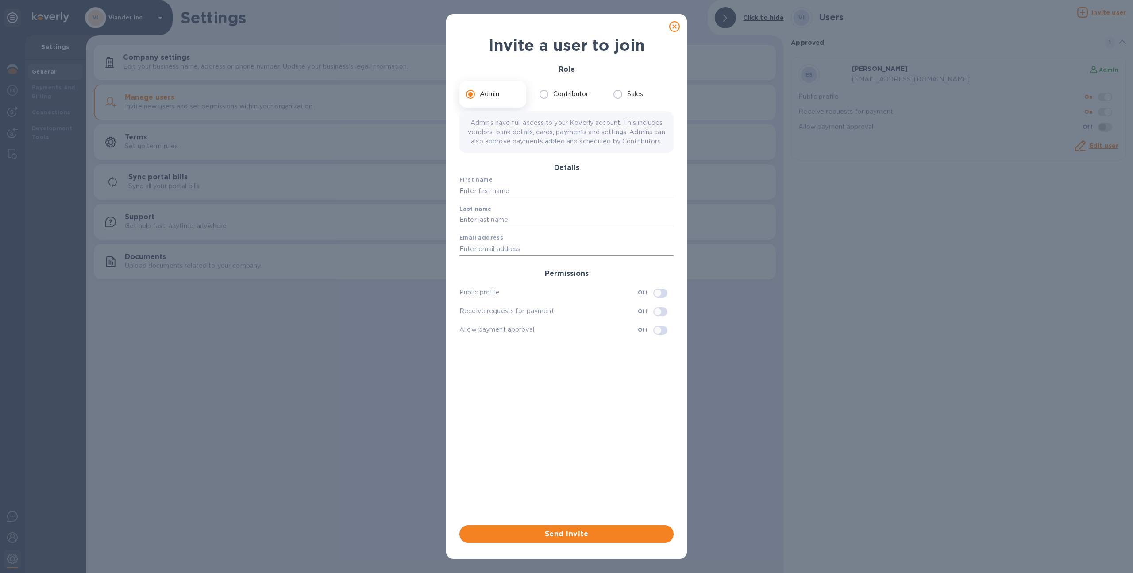
click at [508, 255] on input "text" at bounding box center [566, 248] width 214 height 13
paste input "[EMAIL_ADDRESS][DOMAIN_NAME]"
click at [473, 255] on input "[EMAIL_ADDRESS][DOMAIN_NAME]" at bounding box center [566, 248] width 214 height 13
type input "[EMAIL_ADDRESS][DOMAIN_NAME]"
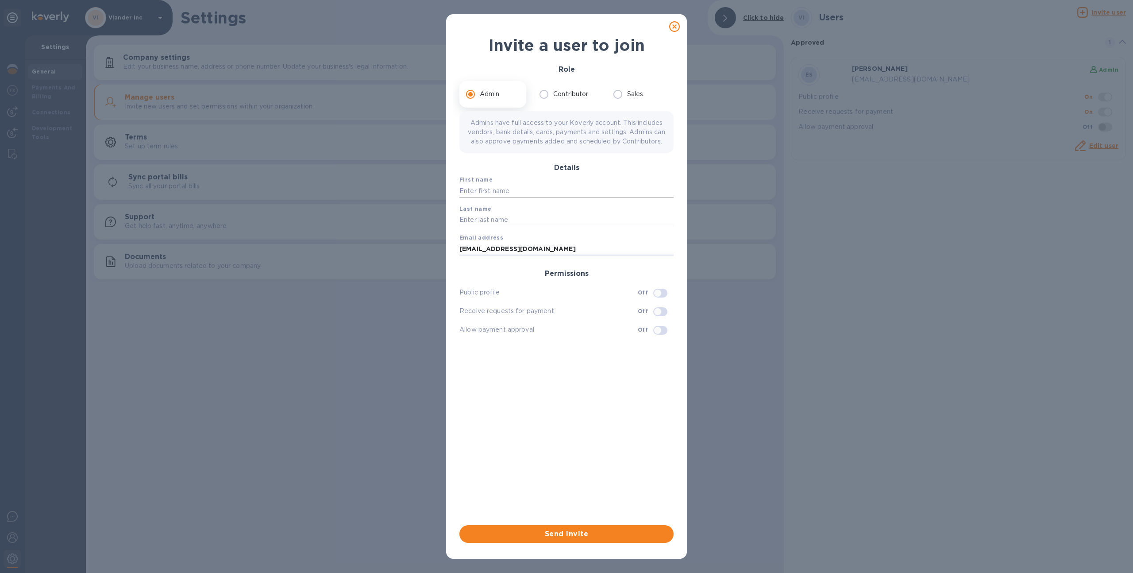
click at [479, 196] on input "text" at bounding box center [566, 190] width 214 height 13
paste input "concetto"
click at [463, 197] on input "concetto" at bounding box center [566, 190] width 214 height 13
type input "Concetto"
click at [501, 255] on input "concetto.auditore@viander.it" at bounding box center [566, 248] width 214 height 13
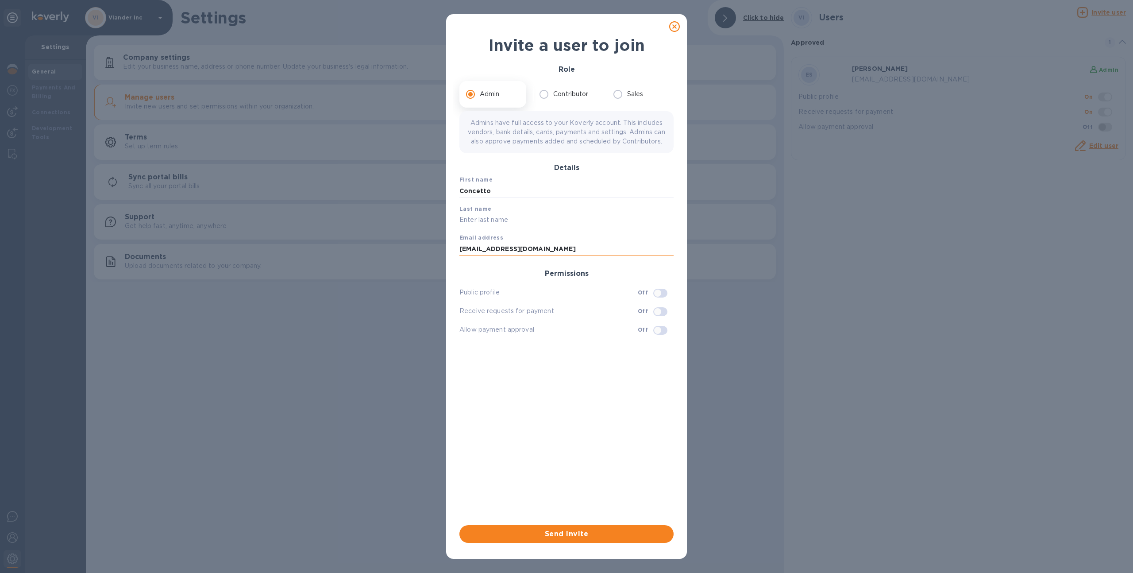
click at [501, 255] on input "concetto.auditore@viander.it" at bounding box center [566, 248] width 214 height 13
click at [485, 227] on input "text" at bounding box center [566, 219] width 214 height 13
paste input "auditore"
click at [462, 227] on input "auditore" at bounding box center [566, 219] width 214 height 13
type input "Auditore"
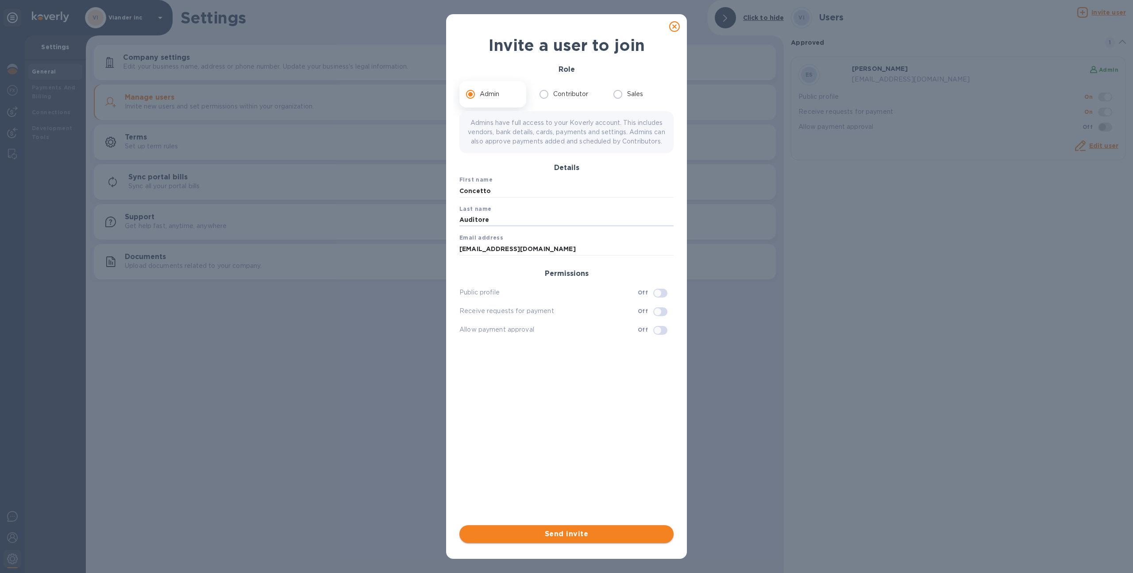
click at [610, 529] on span "Send invite" at bounding box center [566, 533] width 200 height 11
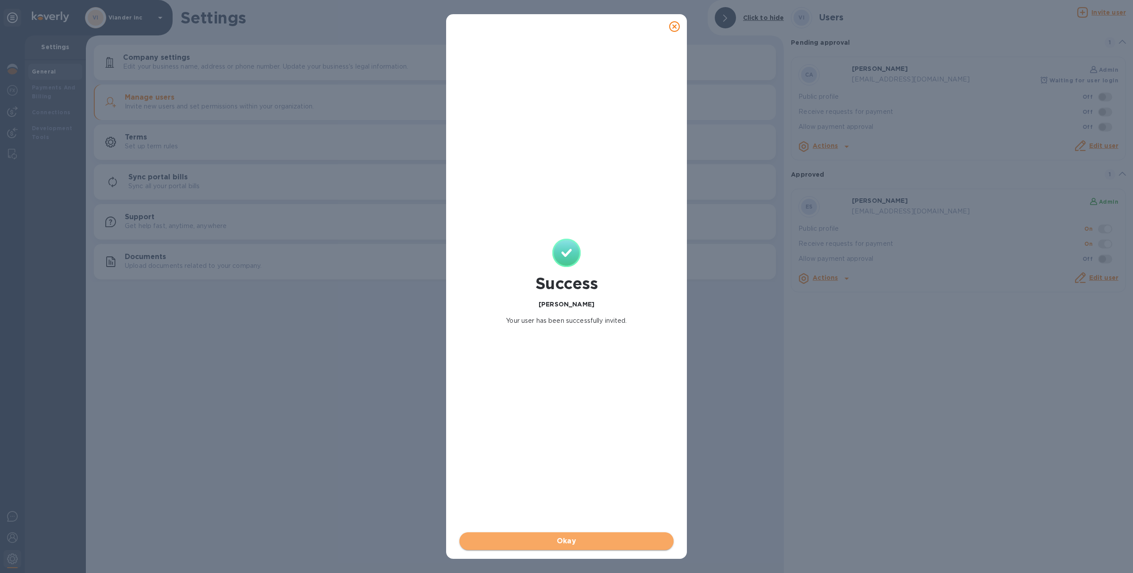
click at [602, 536] on span "Okay" at bounding box center [566, 540] width 200 height 11
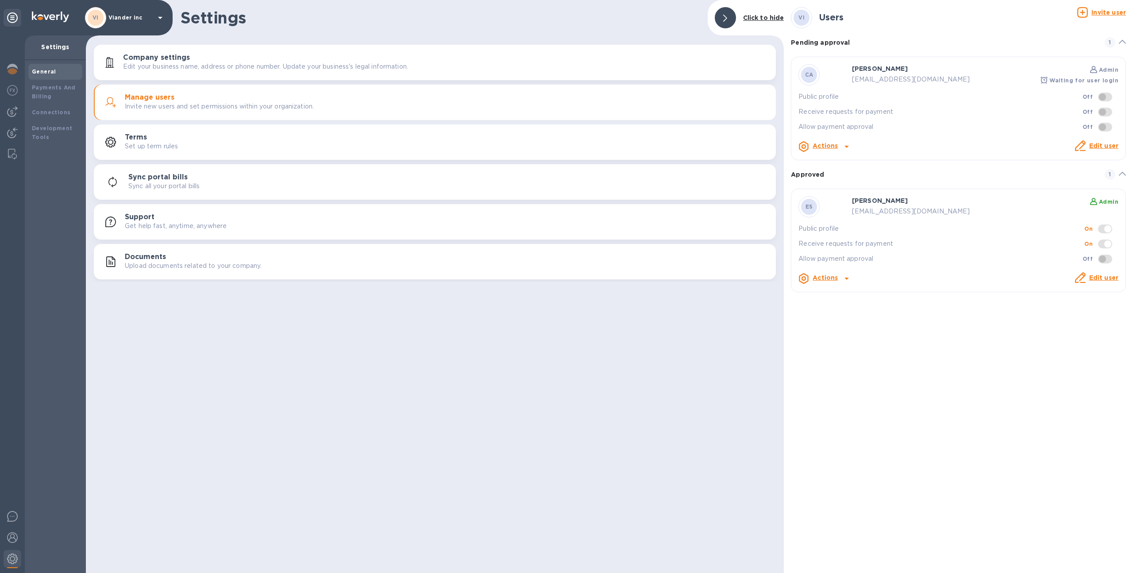
click at [823, 143] on b "Actions" at bounding box center [824, 145] width 25 height 7
click at [823, 143] on div at bounding box center [566, 286] width 1133 height 573
click at [134, 15] on p "Viander inc" at bounding box center [130, 18] width 44 height 6
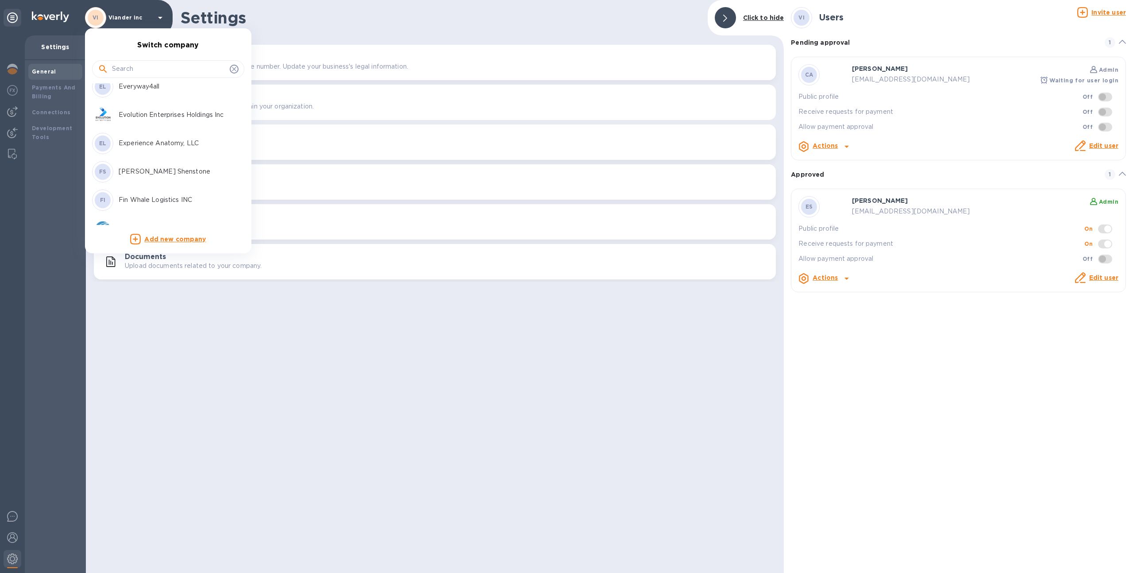
scroll to position [946, 0]
click at [737, 333] on div at bounding box center [566, 286] width 1133 height 573
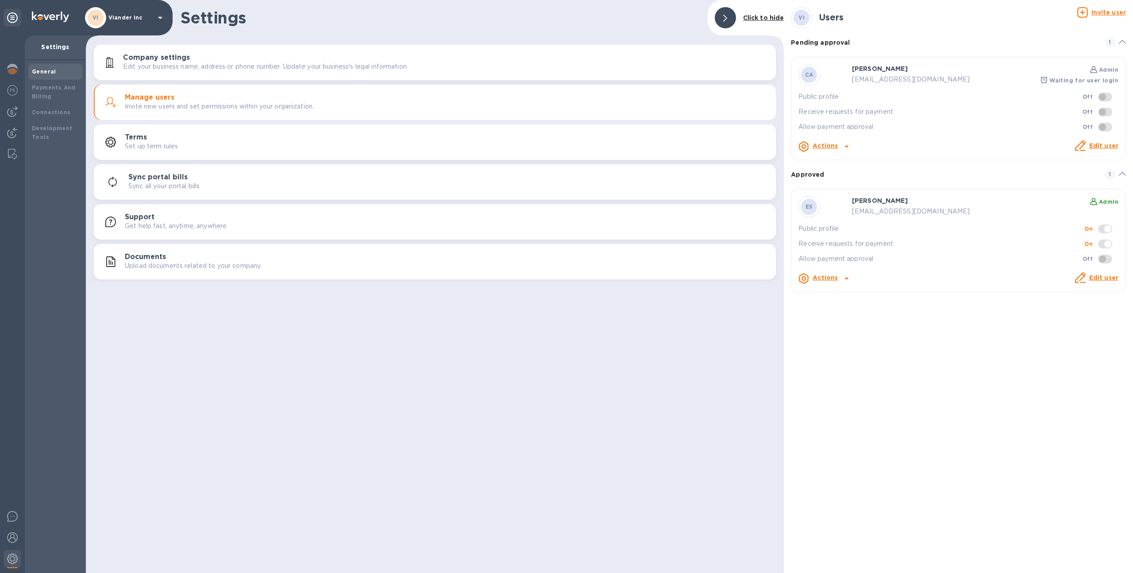
drag, startPoint x: 1049, startPoint y: 79, endPoint x: 1117, endPoint y: 80, distance: 68.6
click at [1117, 80] on div "Waiting for user login" at bounding box center [1062, 80] width 111 height 11
click at [822, 277] on b "Actions" at bounding box center [824, 277] width 25 height 7
click at [822, 277] on div at bounding box center [566, 286] width 1133 height 573
click at [60, 87] on b "Payments And Billing" at bounding box center [54, 91] width 44 height 15
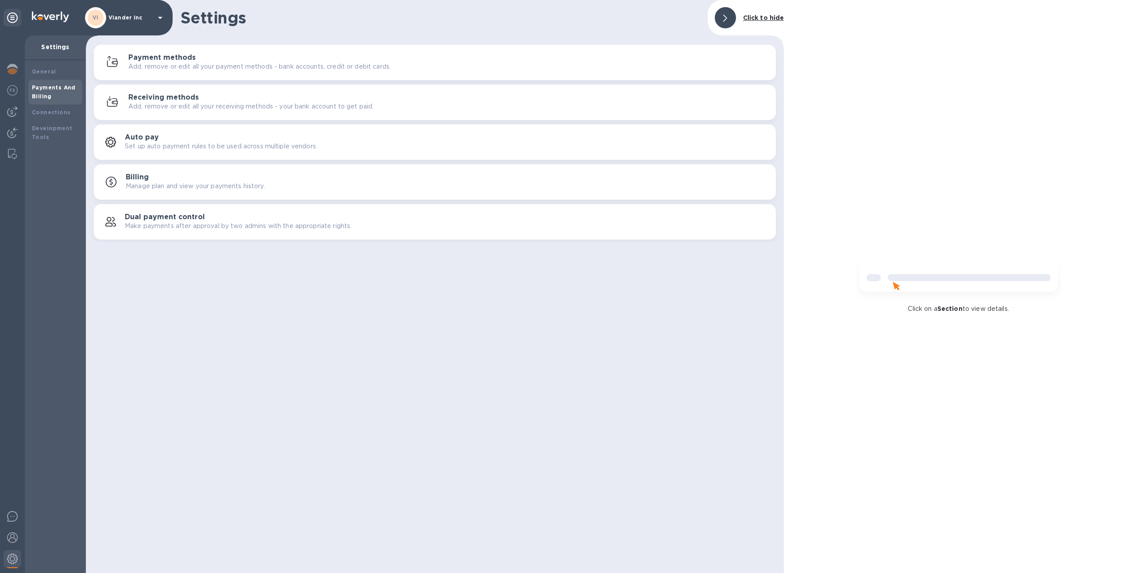
click at [152, 68] on p "Add, remove or edit all your payment methods - bank accounts, credit or debit c…" at bounding box center [259, 66] width 262 height 9
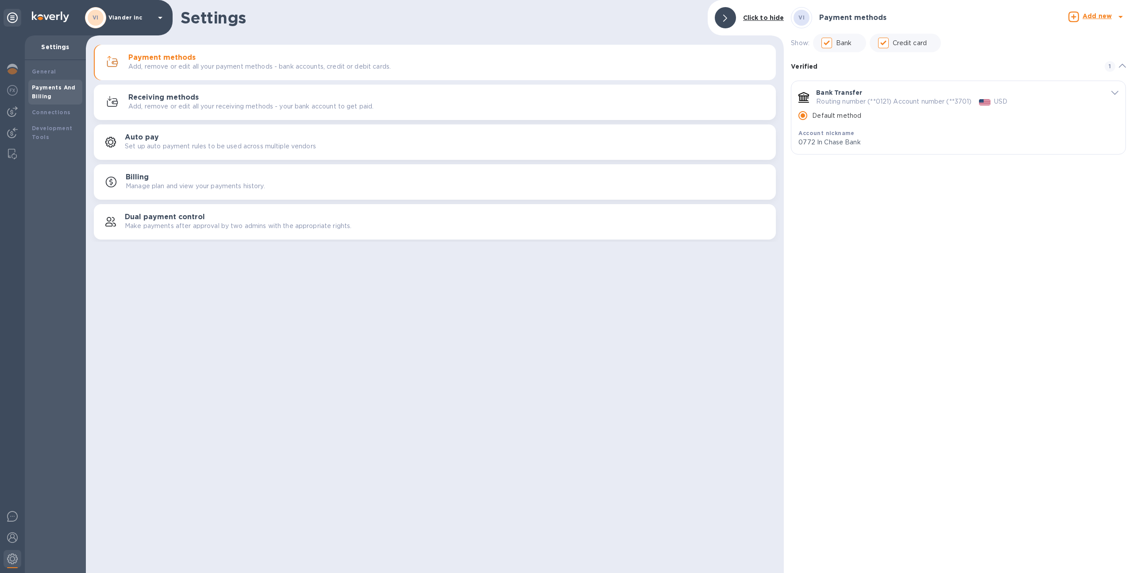
click at [157, 90] on button "Receiving methods Add, remove or edit all your receiving methods - your bank ac…" at bounding box center [435, 102] width 682 height 35
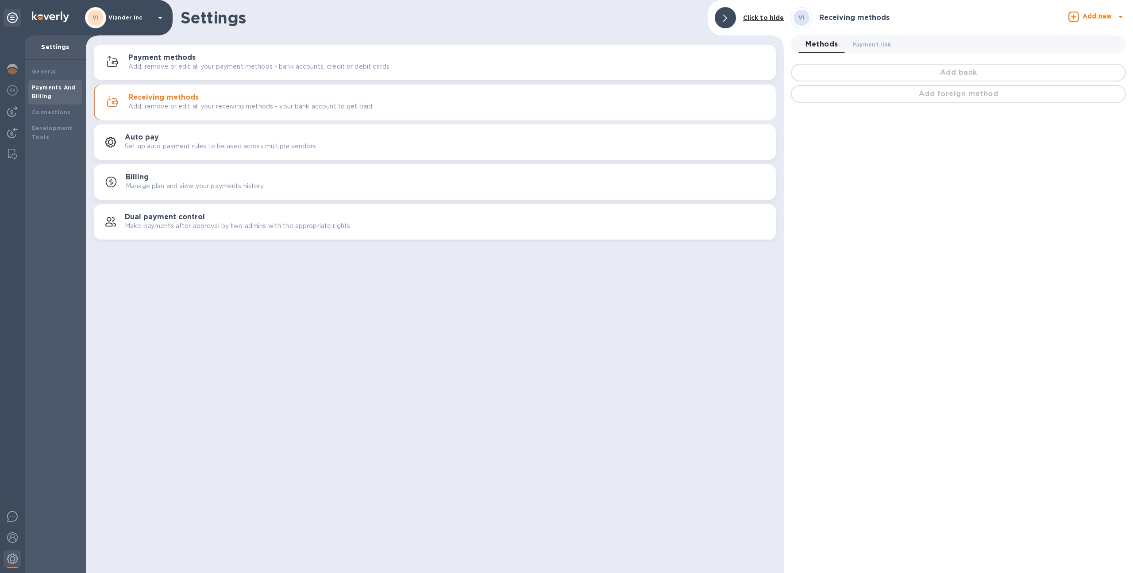
click at [178, 64] on p "Add, remove or edit all your payment methods - bank accounts, credit or debit c…" at bounding box center [259, 66] width 262 height 9
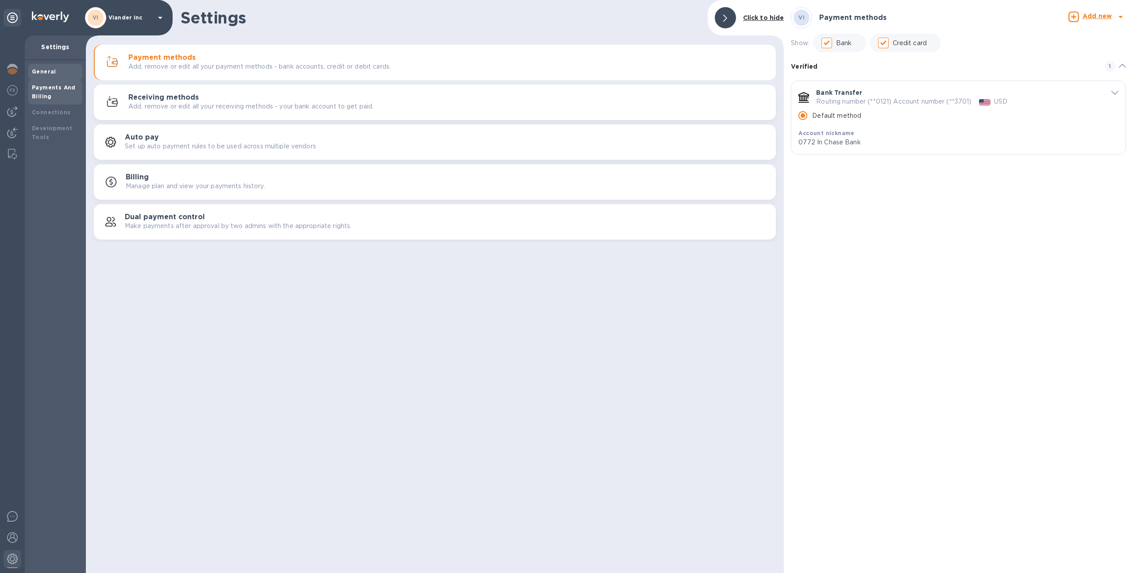
click at [39, 69] on b "General" at bounding box center [44, 71] width 24 height 7
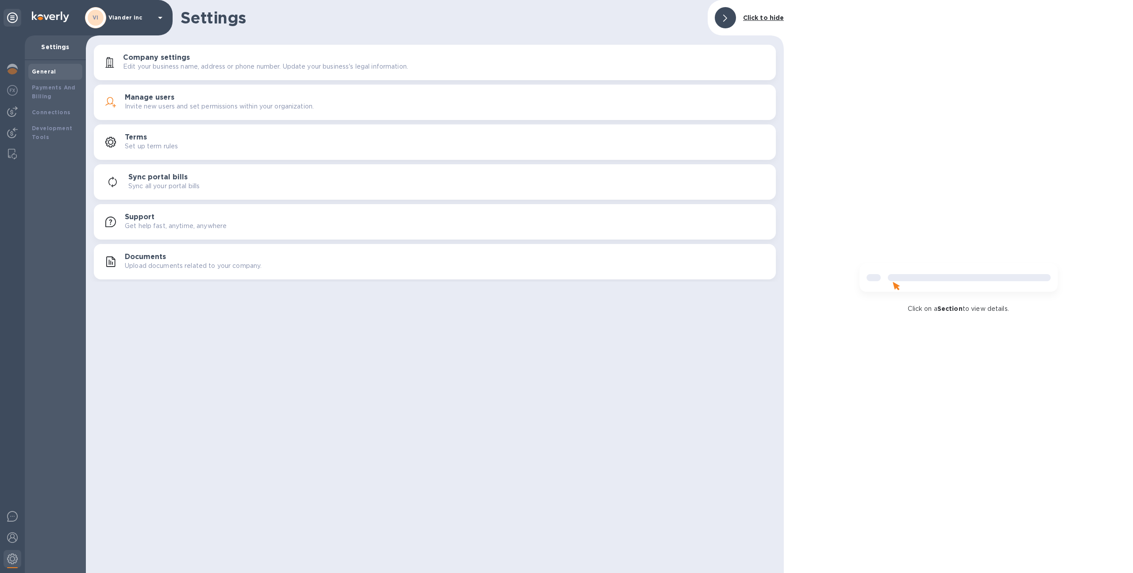
click at [163, 263] on p "Upload documents related to your company." at bounding box center [193, 265] width 137 height 9
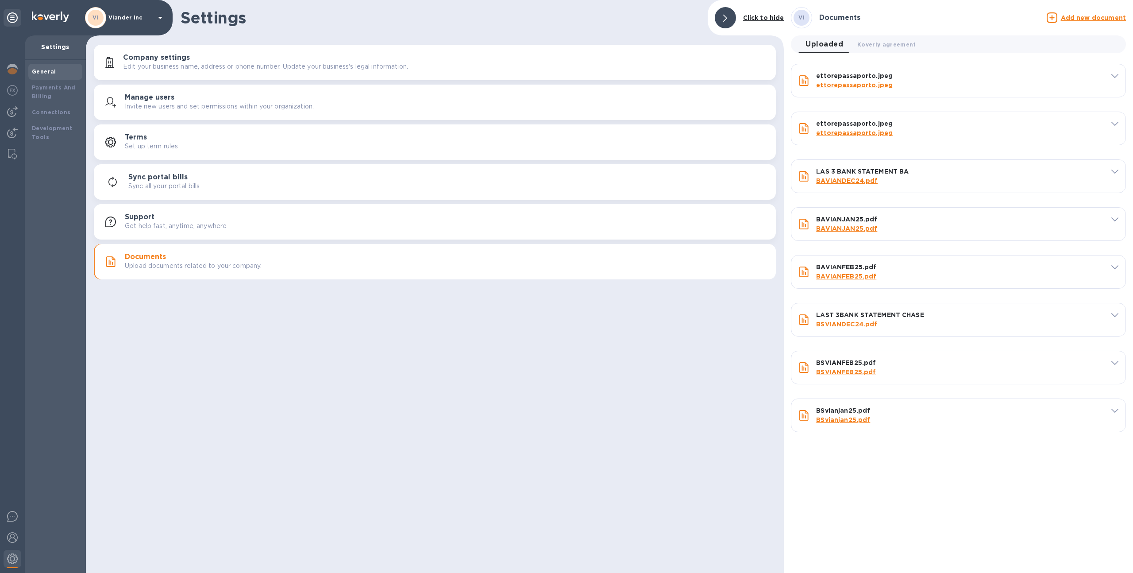
click at [1113, 122] on icon at bounding box center [1114, 124] width 7 height 4
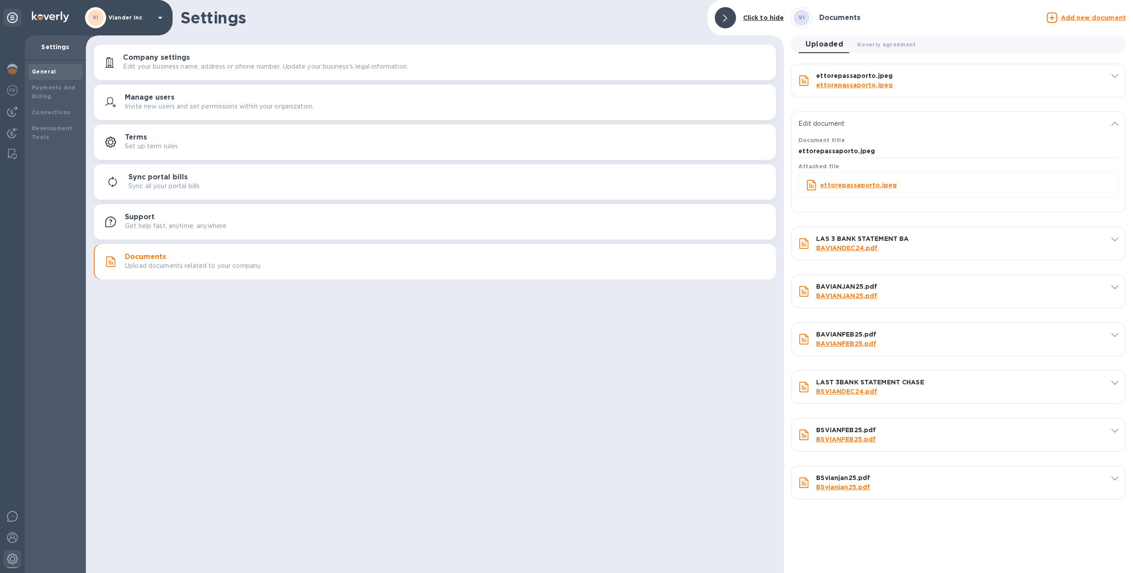
click at [1115, 80] on div "ettorepassaporto.jpeg ettorepassaporto.jpeg" at bounding box center [958, 80] width 334 height 33
click at [1115, 73] on span at bounding box center [1114, 75] width 7 height 8
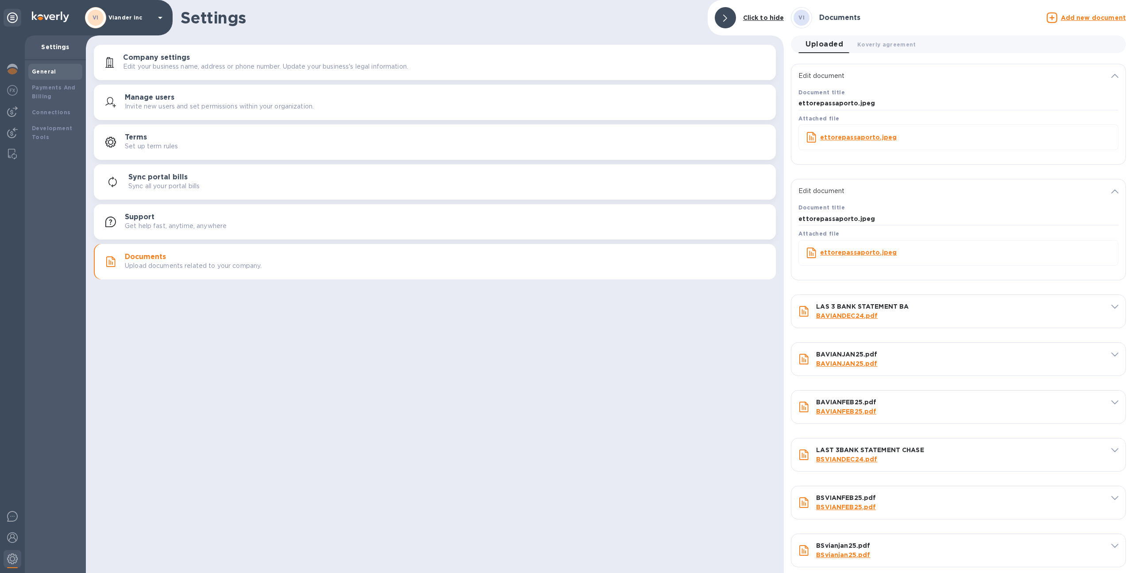
click at [1111, 189] on icon at bounding box center [1114, 191] width 7 height 4
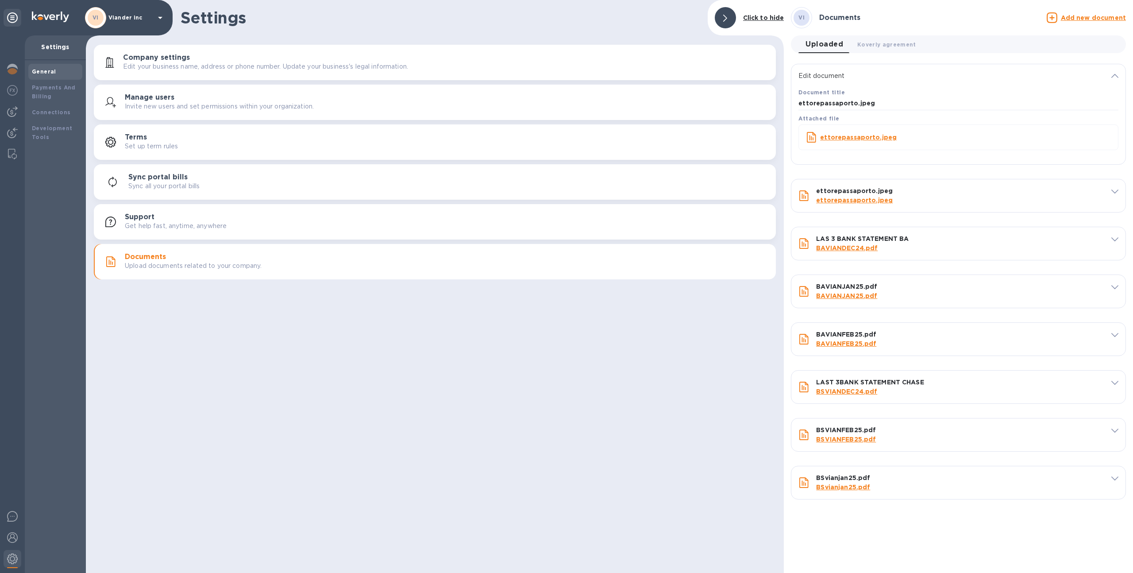
click at [1114, 74] on icon at bounding box center [1114, 76] width 7 height 4
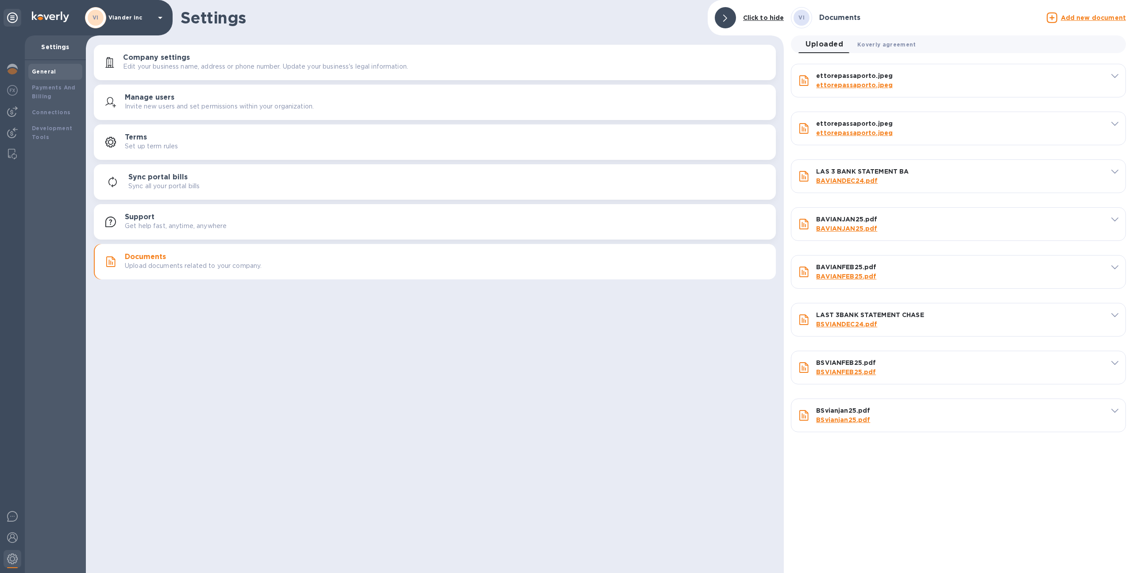
click at [872, 48] on span "Koverly agreement 0" at bounding box center [886, 44] width 59 height 9
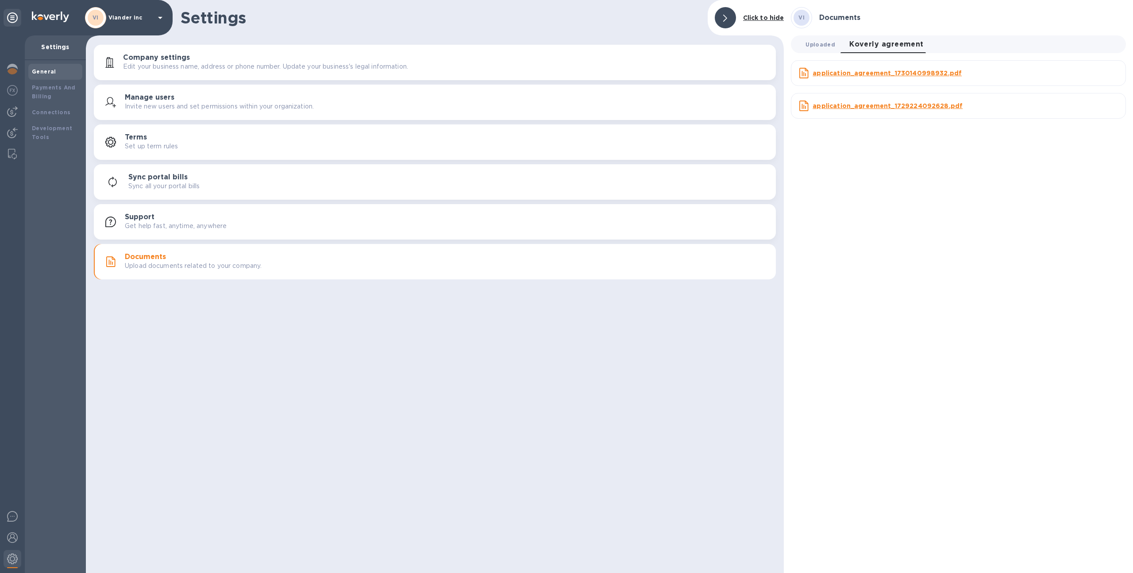
click at [824, 42] on span "Uploaded 0" at bounding box center [820, 44] width 30 height 9
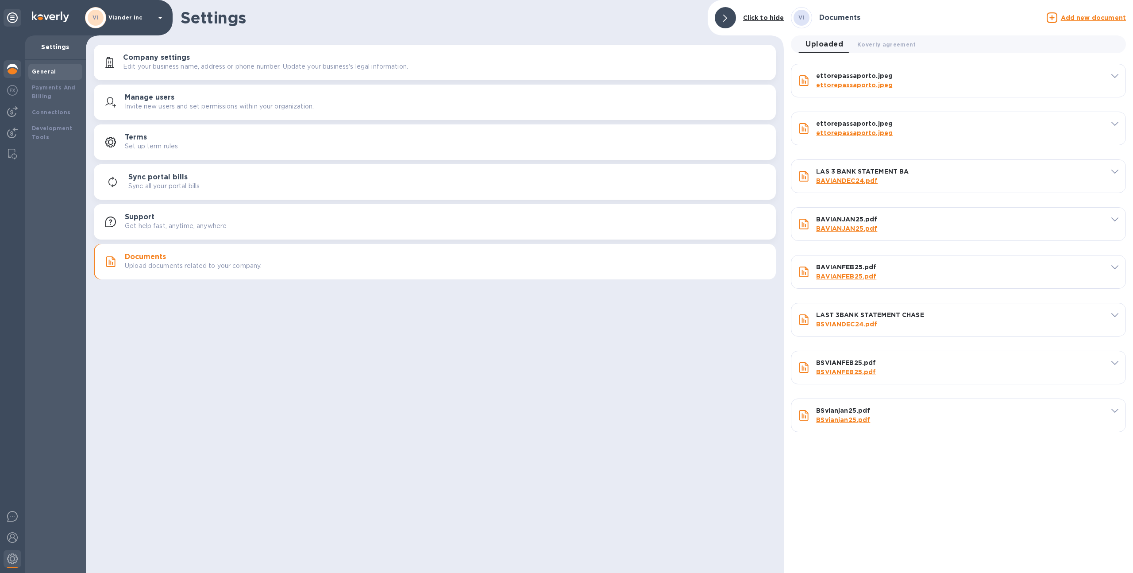
click at [15, 76] on div at bounding box center [13, 69] width 18 height 19
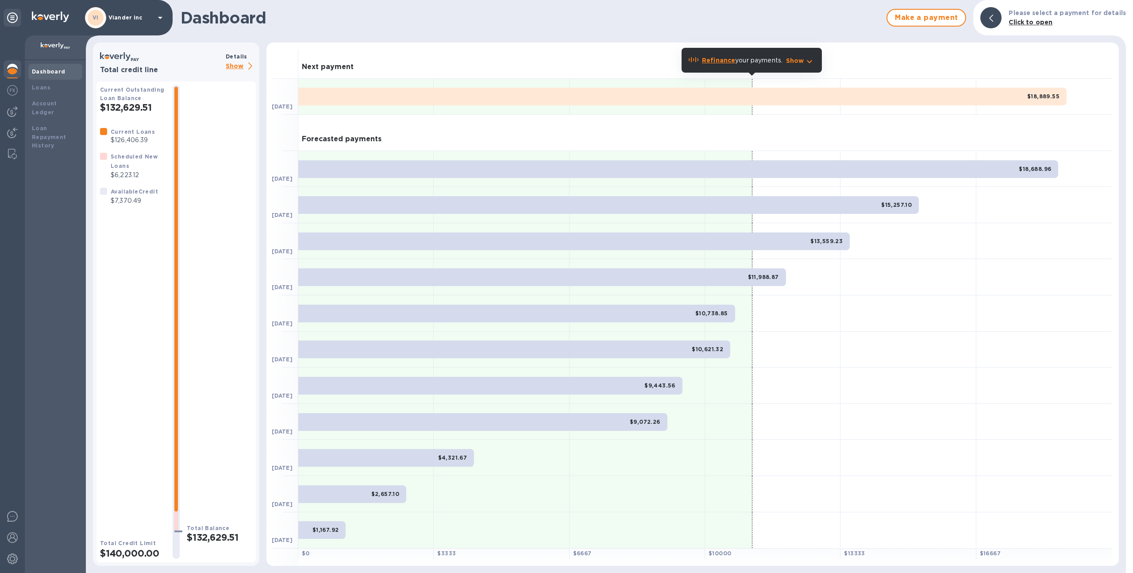
click at [224, 64] on div "Total credit line" at bounding box center [160, 62] width 129 height 25
click at [232, 64] on p "Show" at bounding box center [241, 66] width 30 height 11
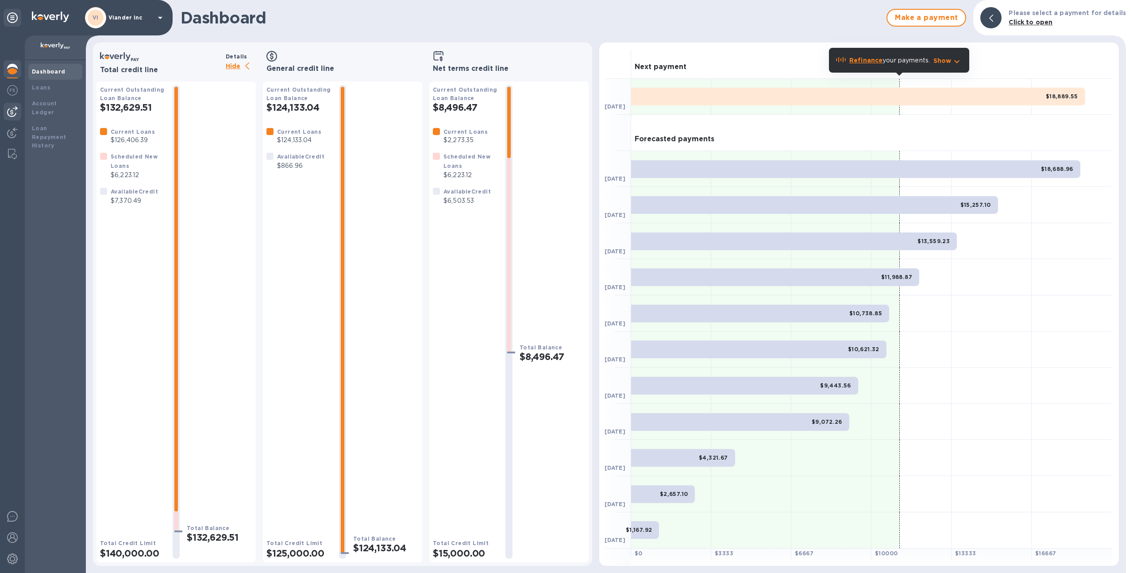
click at [8, 116] on img at bounding box center [12, 111] width 11 height 11
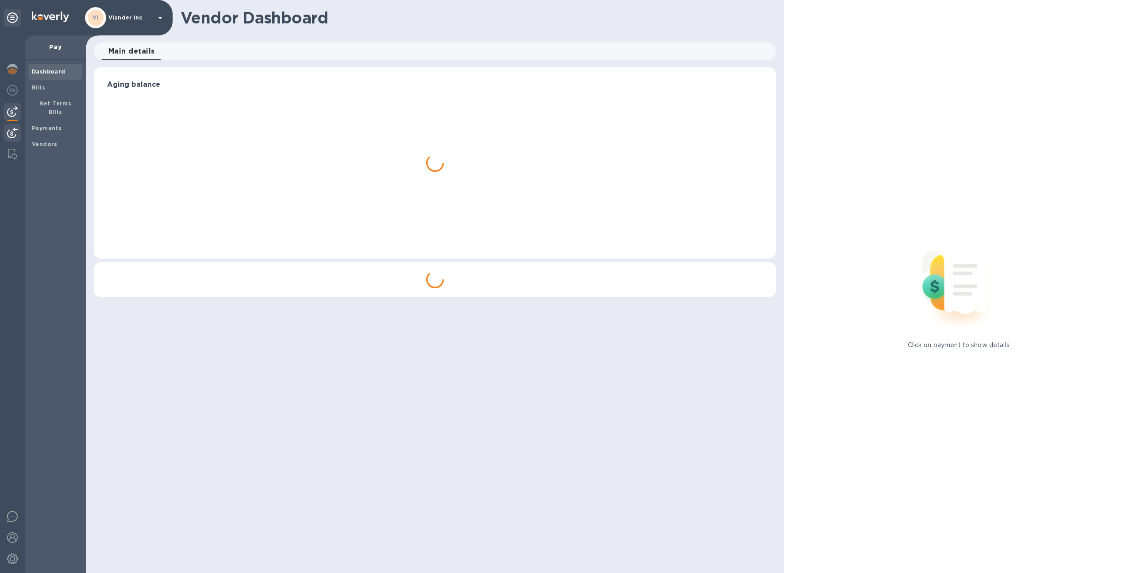
click at [4, 133] on div at bounding box center [13, 133] width 18 height 19
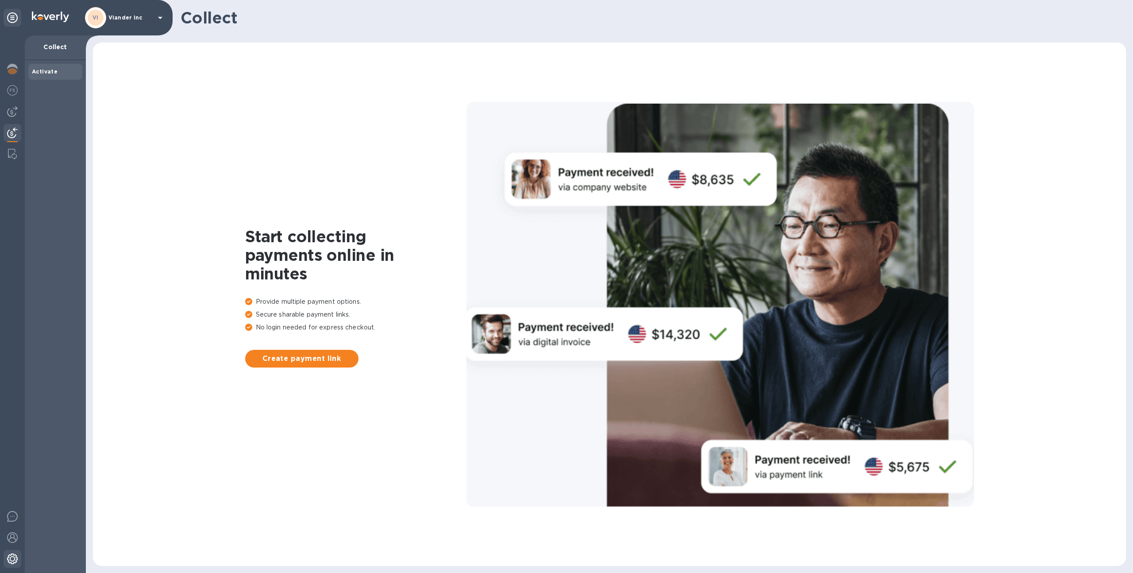
click at [8, 553] on img at bounding box center [12, 558] width 11 height 11
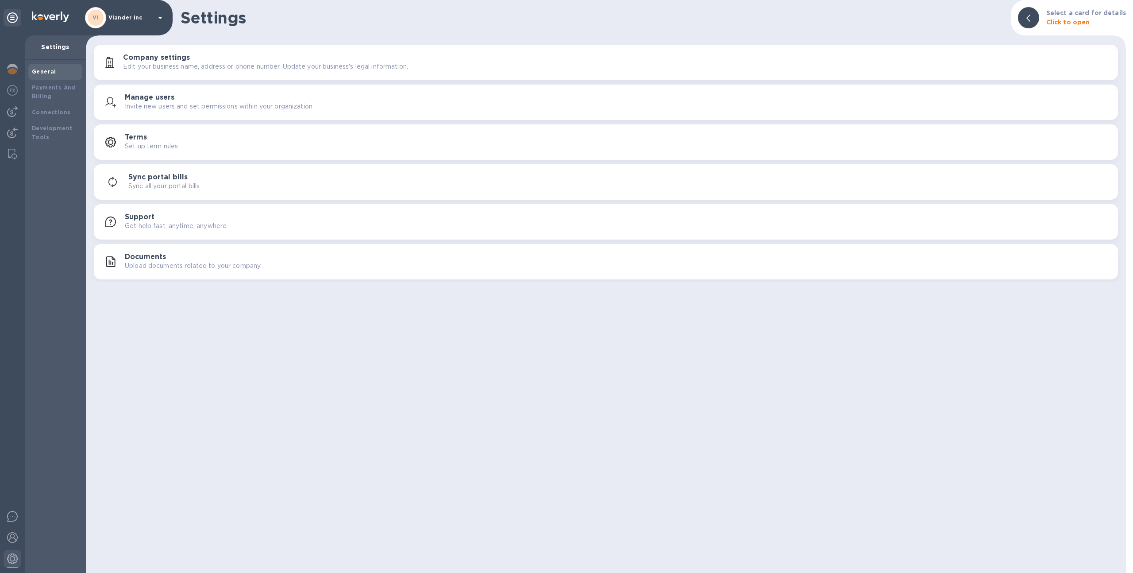
click at [156, 113] on button "Manage users Invite new users and set permissions within your organization." at bounding box center [606, 102] width 1024 height 35
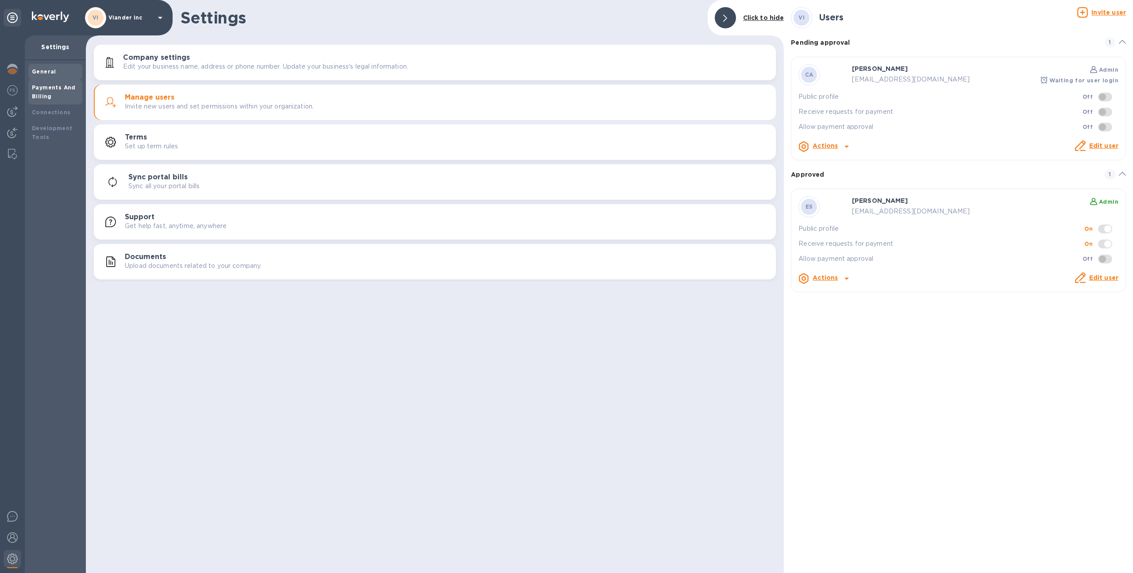
click at [66, 84] on b "Payments And Billing" at bounding box center [54, 91] width 44 height 15
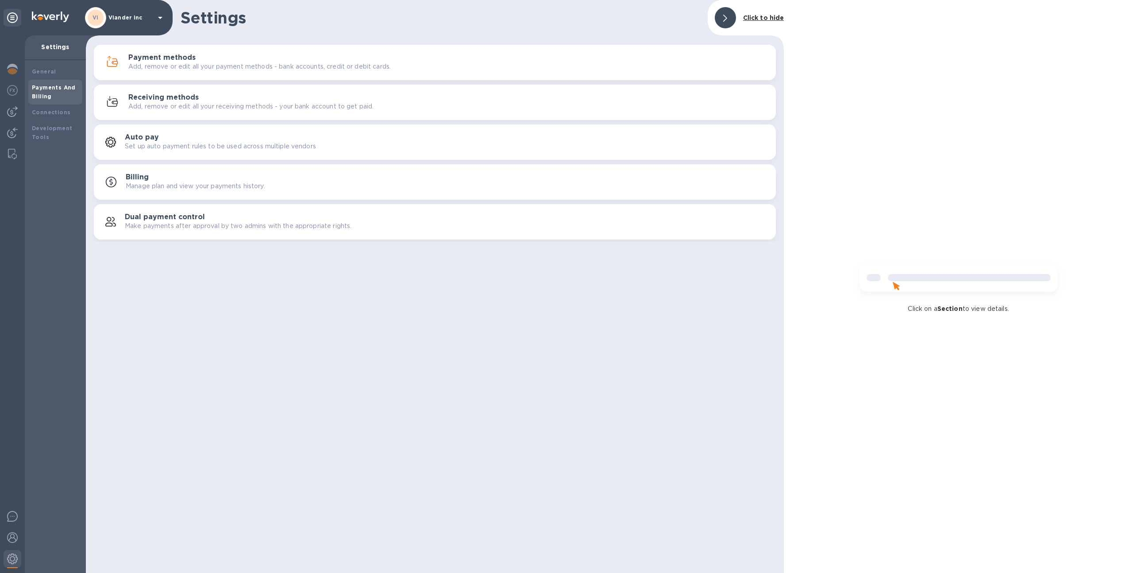
click at [96, 26] on div "VI" at bounding box center [95, 17] width 21 height 21
click at [112, 22] on div "VI Viander inc" at bounding box center [125, 17] width 81 height 21
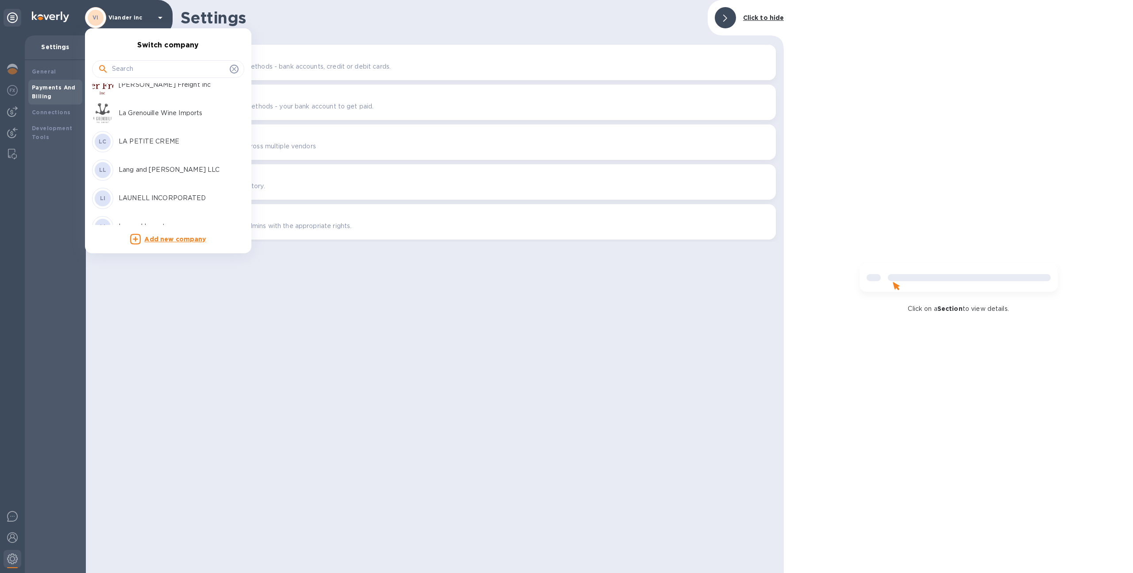
scroll to position [2069, 0]
click at [147, 156] on p "Lang and [PERSON_NAME] LLC" at bounding box center [175, 152] width 112 height 9
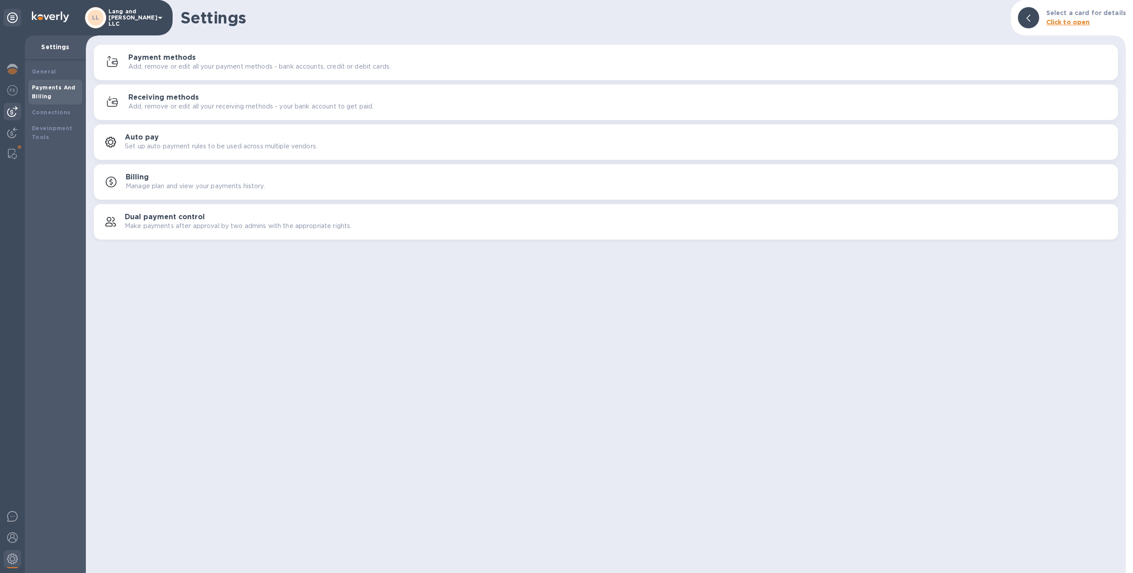
click at [8, 115] on img at bounding box center [12, 111] width 11 height 11
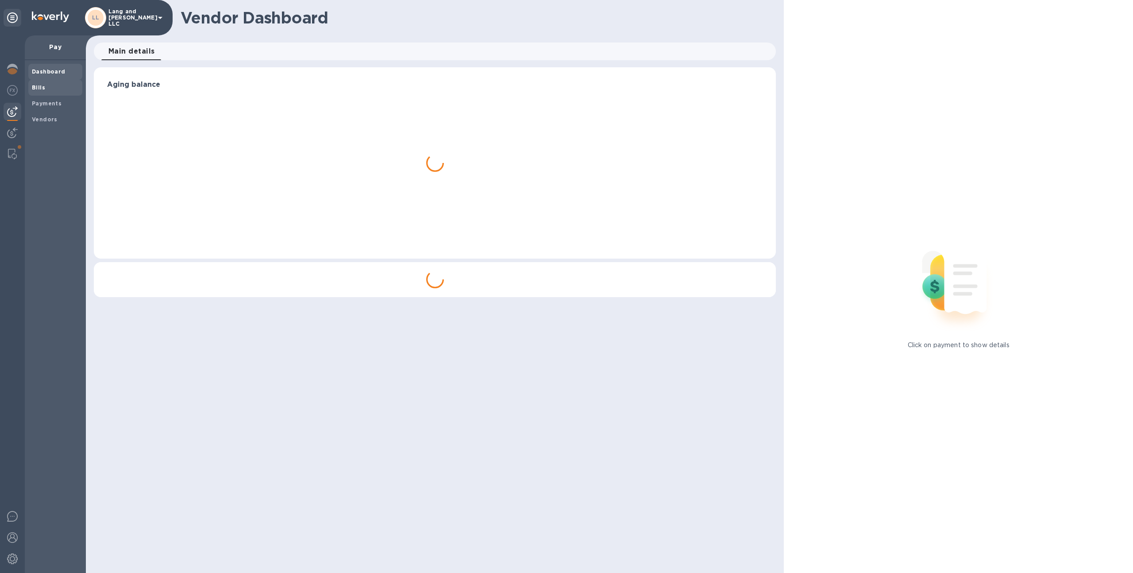
click at [48, 90] on span "Bills" at bounding box center [55, 87] width 47 height 9
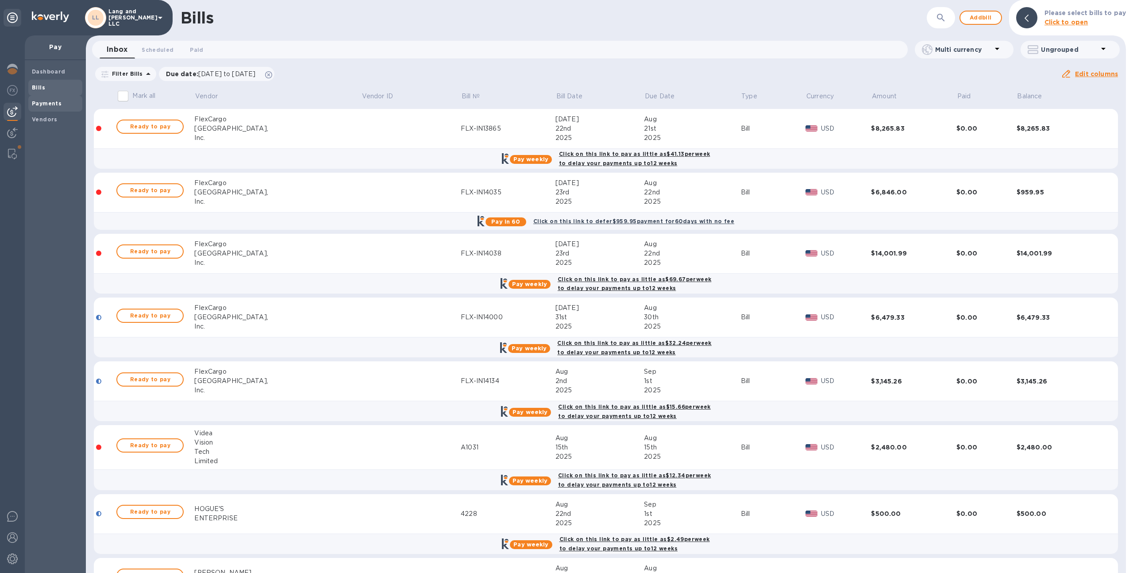
click at [54, 103] on b "Payments" at bounding box center [47, 103] width 30 height 7
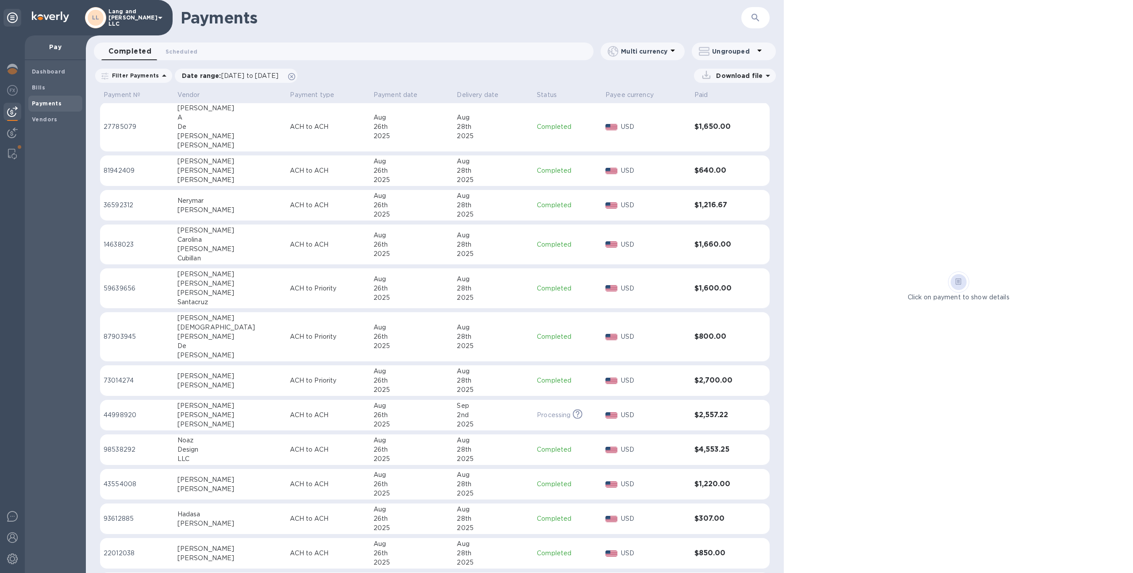
scroll to position [46, 0]
drag, startPoint x: 726, startPoint y: 451, endPoint x: 685, endPoint y: 447, distance: 41.3
click at [694, 447] on h3 "$4,553.25" at bounding box center [720, 447] width 53 height 8
